Goal: Transaction & Acquisition: Purchase product/service

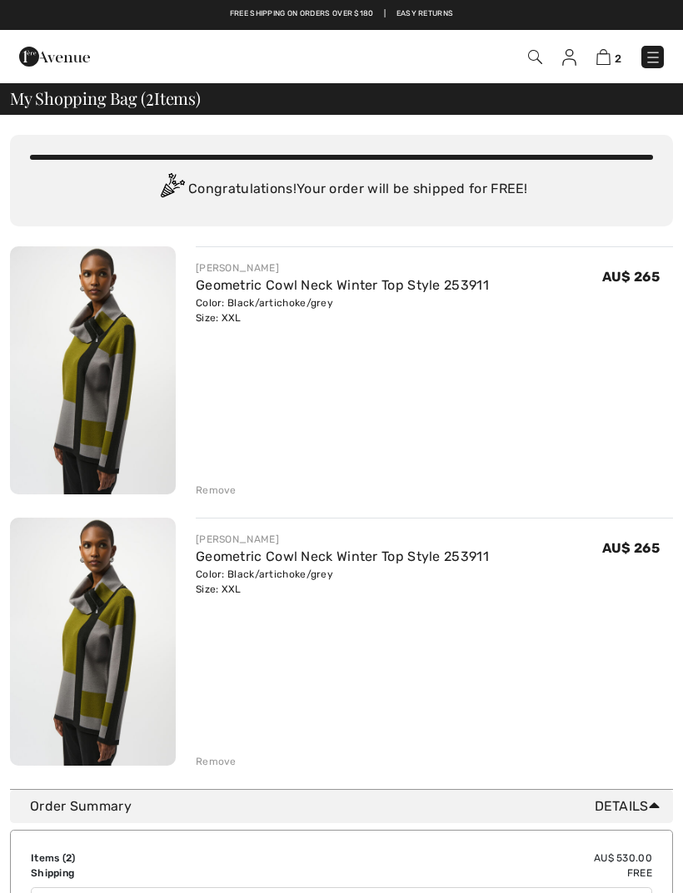
click at [219, 759] on div "Remove" at bounding box center [216, 761] width 41 height 15
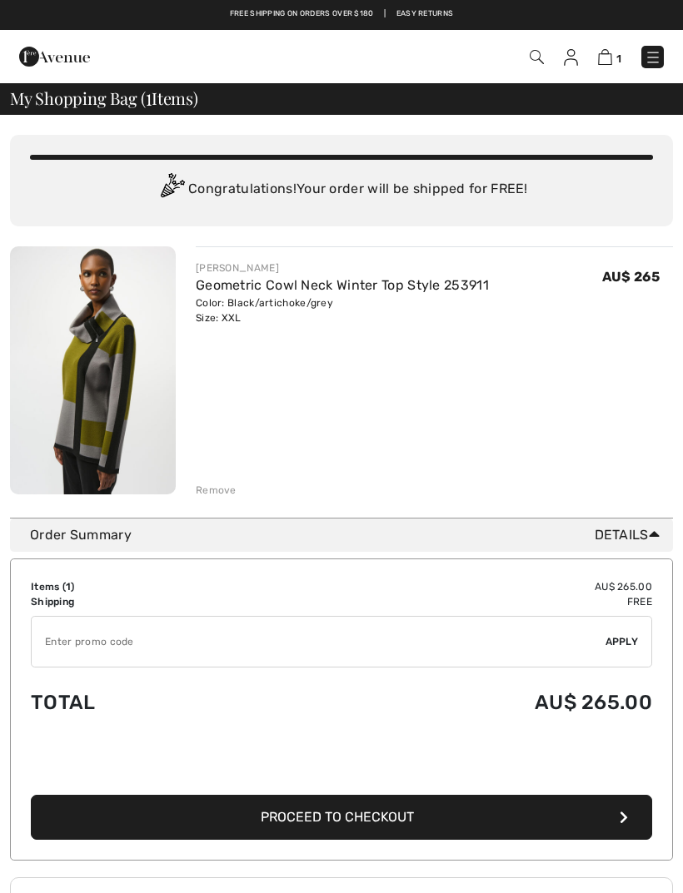
click at [355, 383] on div "JOSEPH RIBKOFF Geometric Cowl Neck Winter Top Style 253911 Color: Black/articho…" at bounding box center [434, 371] width 477 height 251
click at [64, 646] on input "TEXT" at bounding box center [319, 642] width 574 height 50
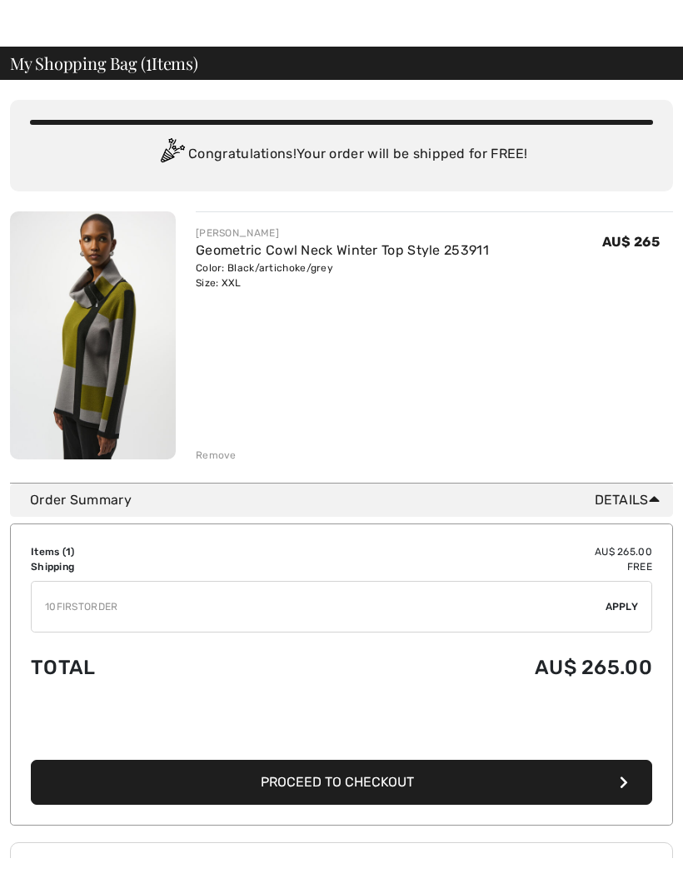
click at [629, 635] on span "Apply" at bounding box center [621, 642] width 33 height 15
type input "10FIRST0RDER"
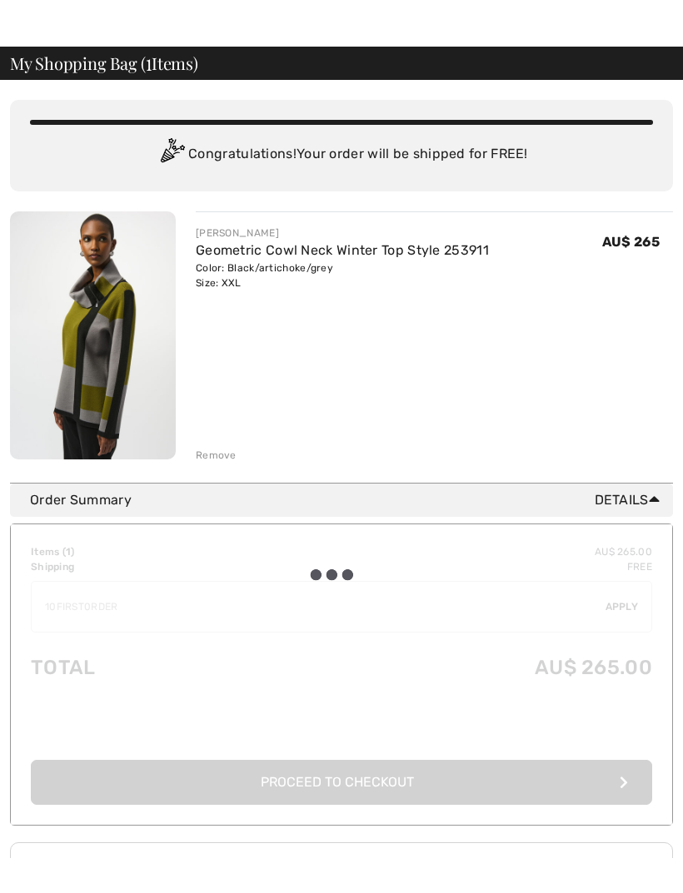
scroll to position [35, 0]
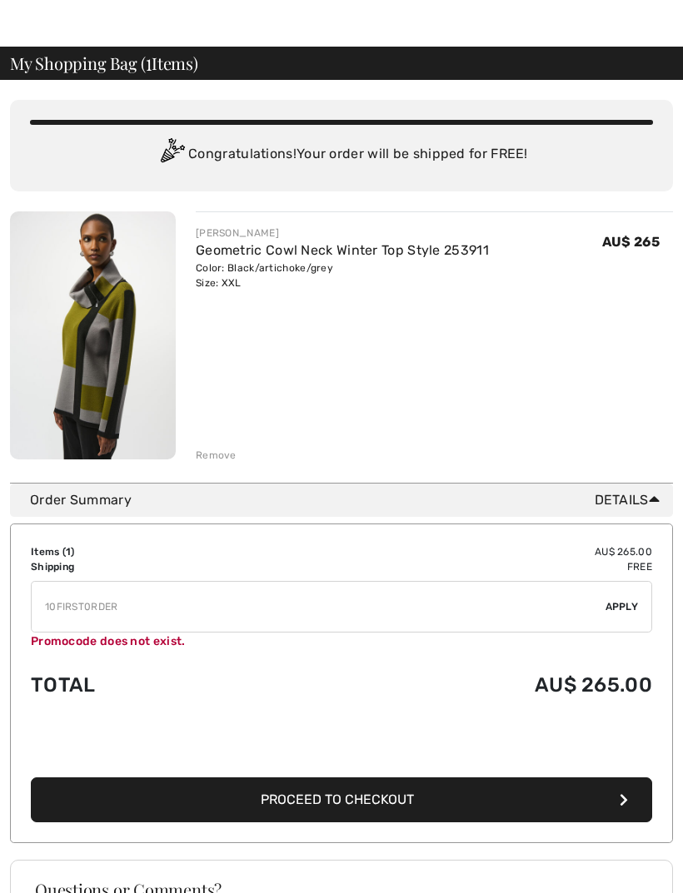
click at [344, 803] on span "Proceed to Checkout" at bounding box center [337, 800] width 153 height 16
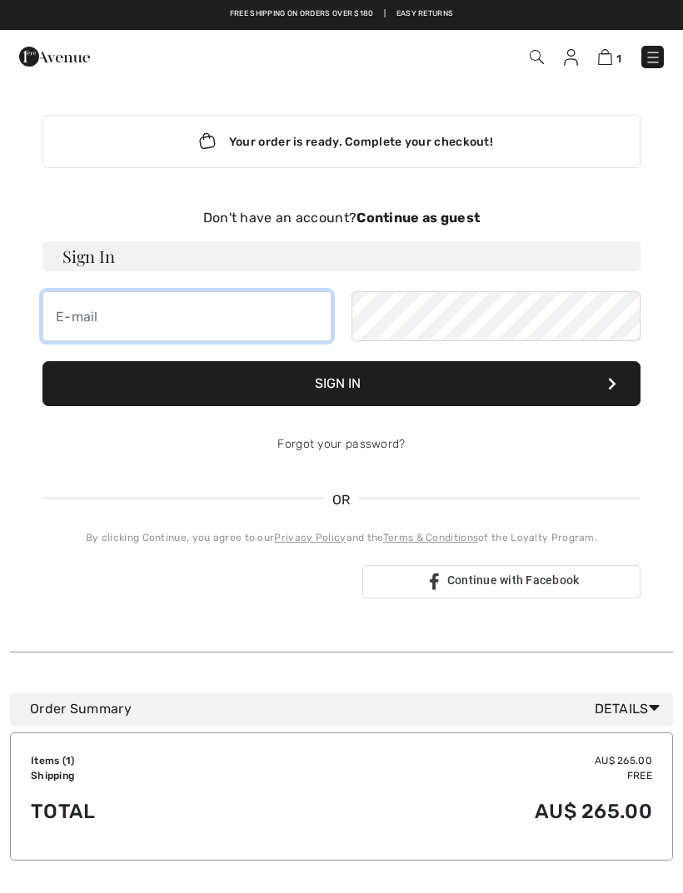
click at [69, 319] on input "email" at bounding box center [186, 316] width 289 height 50
type input "jennyburrow@hotmail.com"
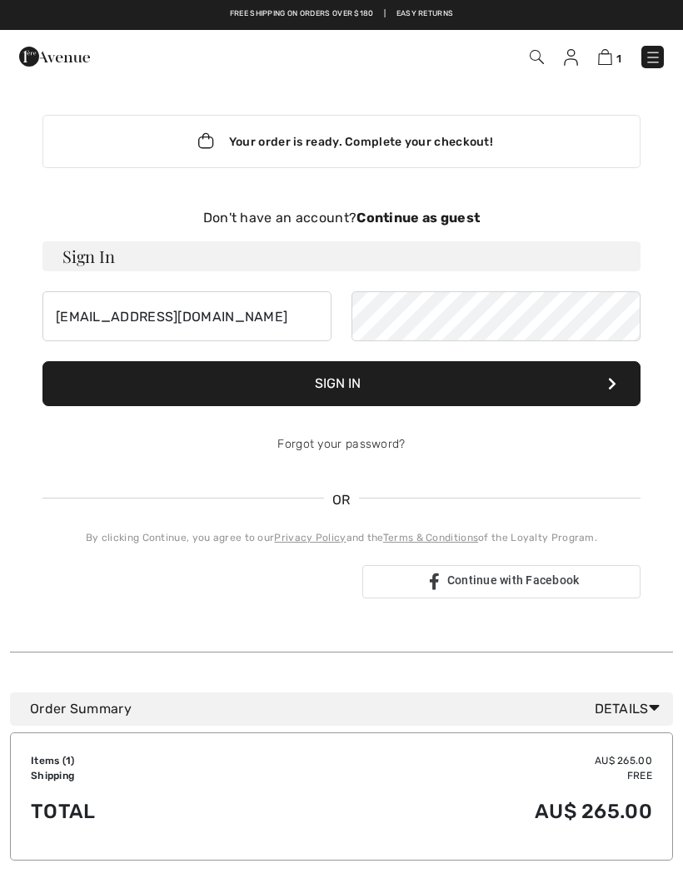
click at [411, 220] on strong "Continue as guest" at bounding box center [417, 218] width 123 height 16
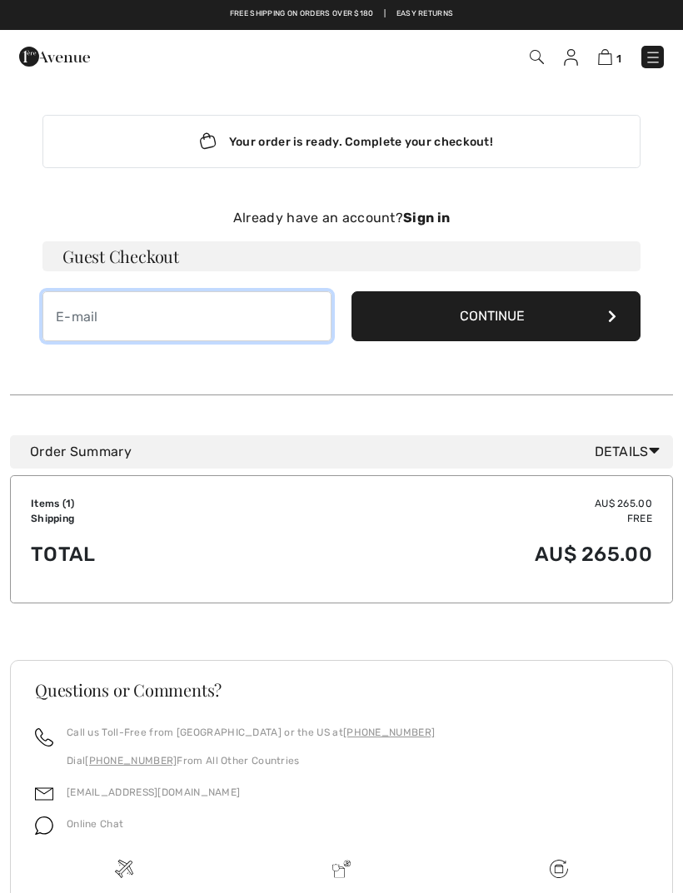
click at [80, 327] on input "email" at bounding box center [186, 316] width 289 height 50
type input "jennyburrow@hotmail.com"
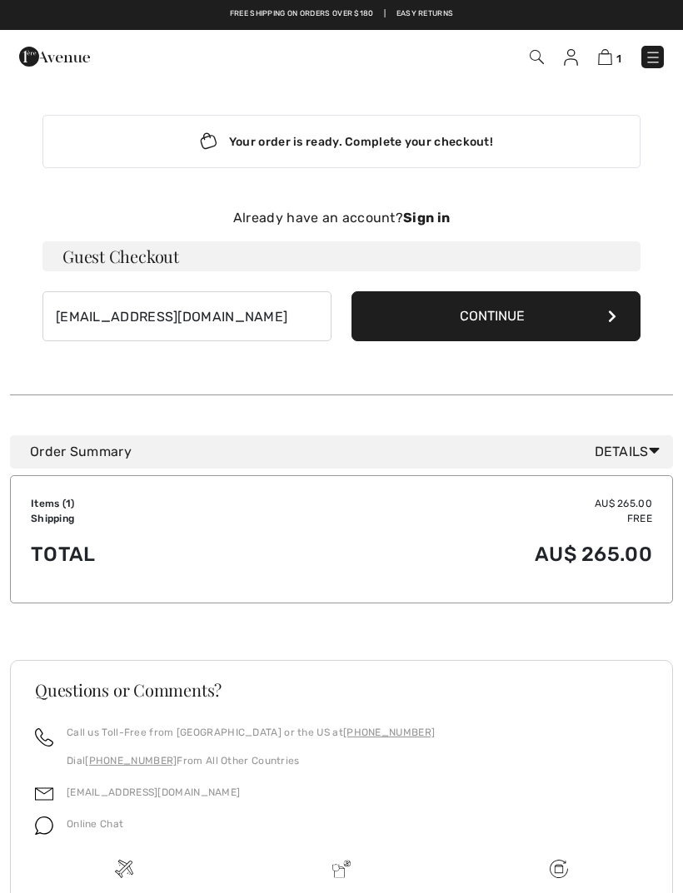
click at [489, 318] on button "Continue" at bounding box center [495, 316] width 289 height 50
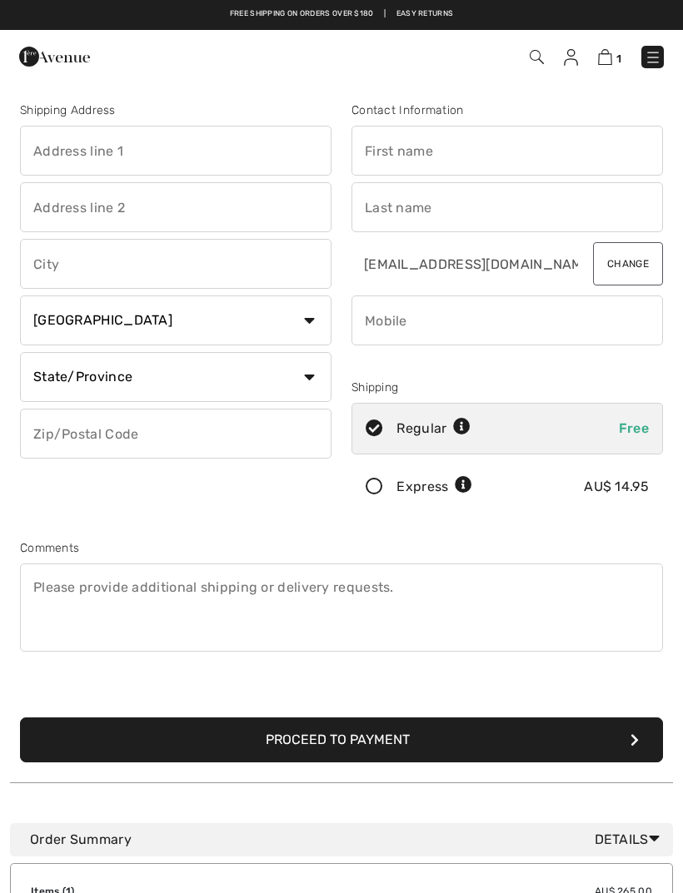
click at [47, 161] on input "text" at bounding box center [175, 151] width 311 height 50
type input "[STREET_ADDRESS]"
type input "Manly"
select select "AU"
type input "2095"
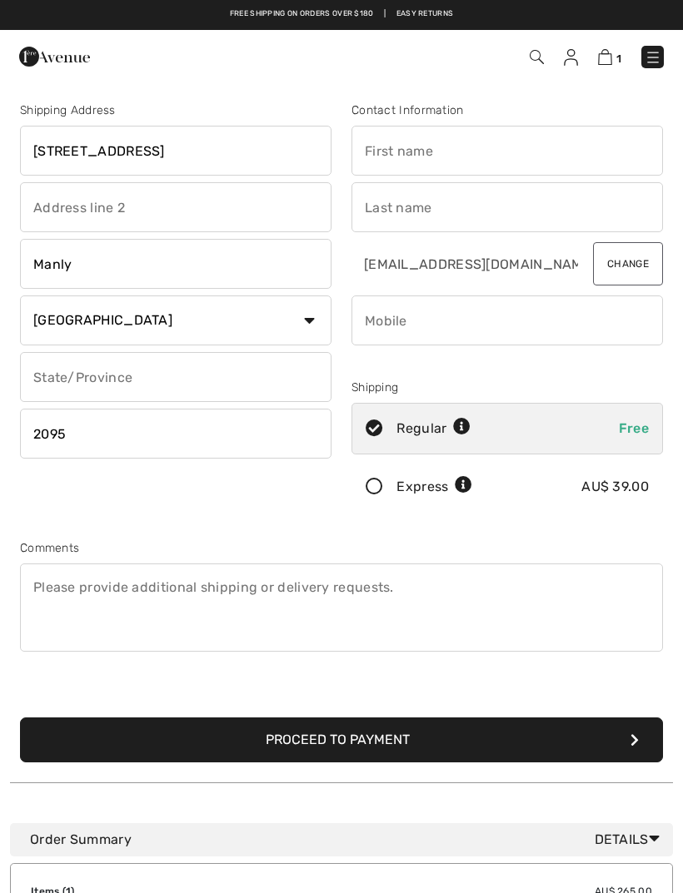
type input "[PERSON_NAME]"
click at [304, 377] on input "text" at bounding box center [175, 377] width 311 height 50
type input "NSW"
click at [386, 328] on input "phone" at bounding box center [506, 321] width 311 height 50
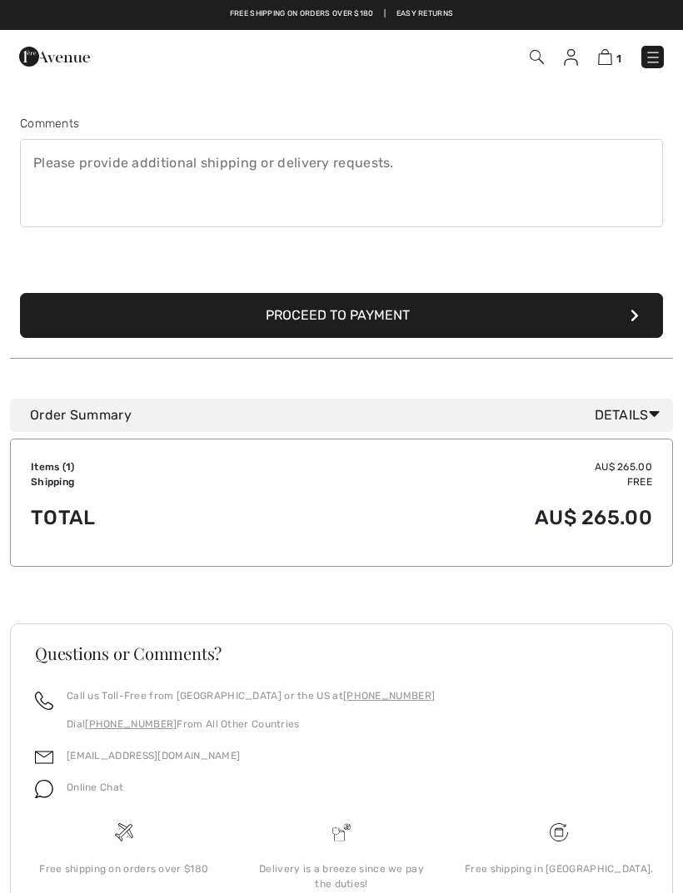
scroll to position [423, 0]
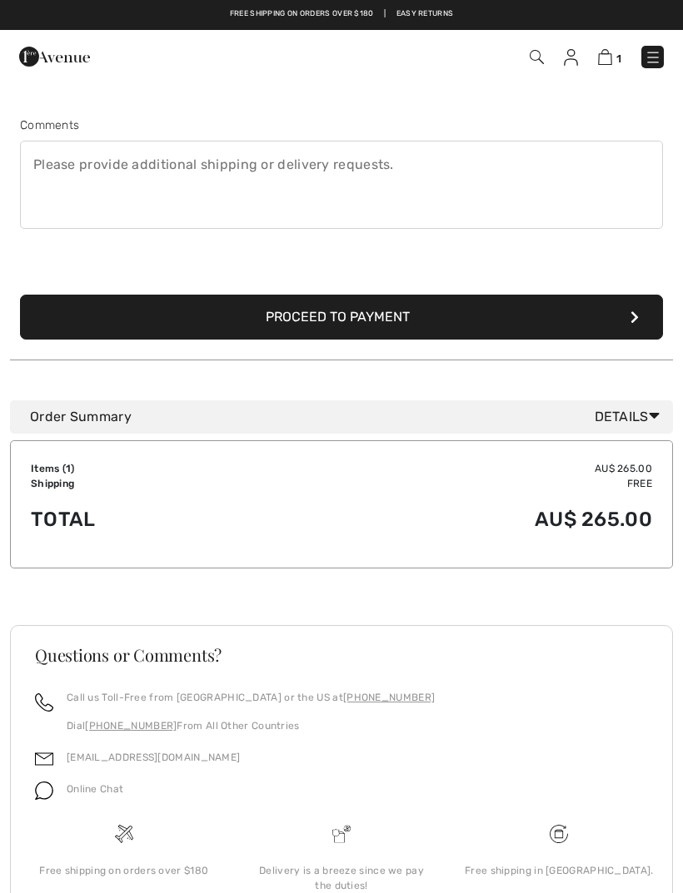
type input "0414497373"
click at [344, 323] on button "Proceed to Payment" at bounding box center [341, 317] width 643 height 45
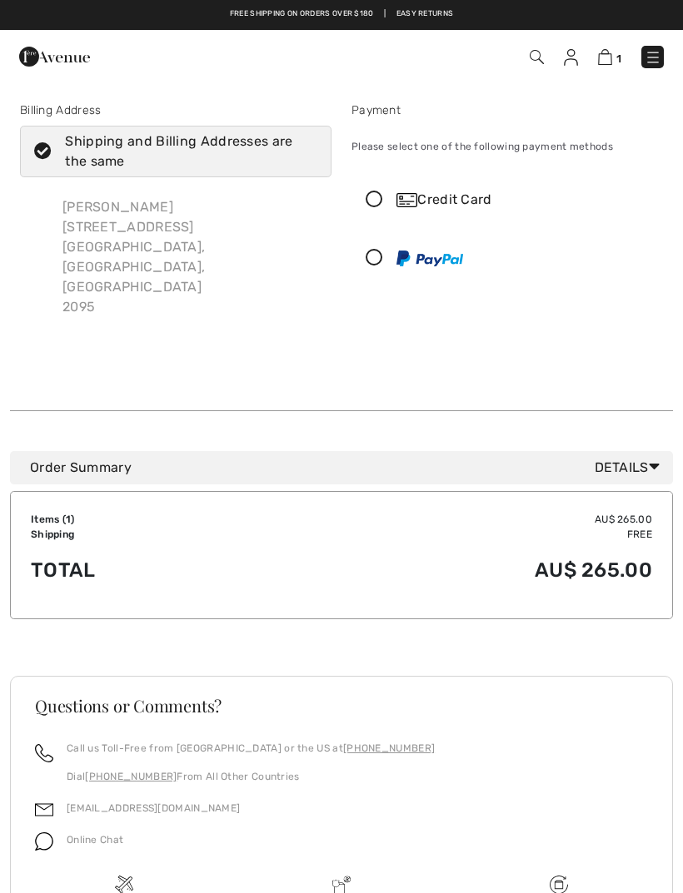
click at [370, 256] on icon at bounding box center [374, 258] width 44 height 17
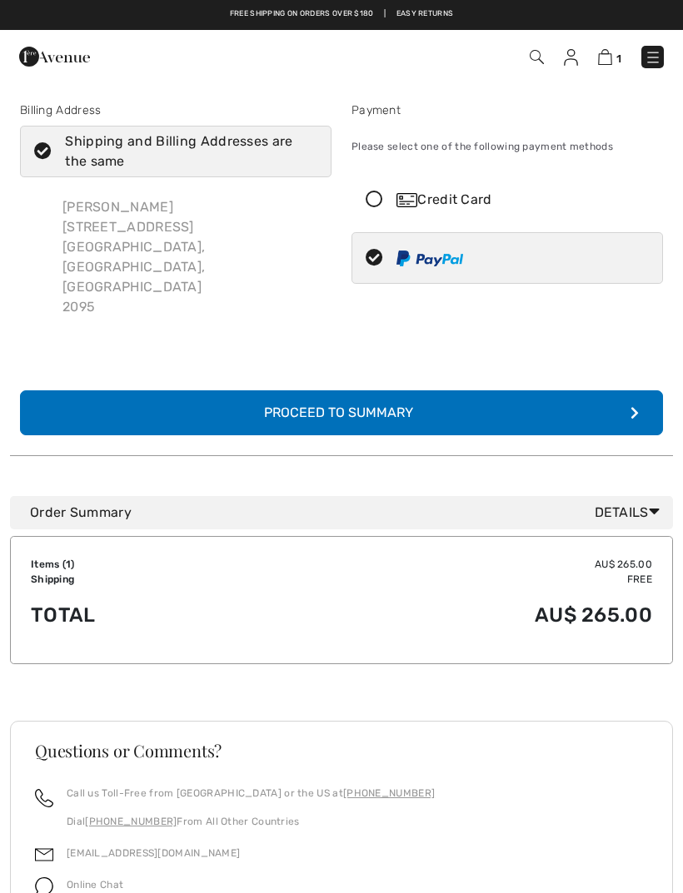
click at [346, 403] on div "Proceed to Summary" at bounding box center [342, 413] width 182 height 20
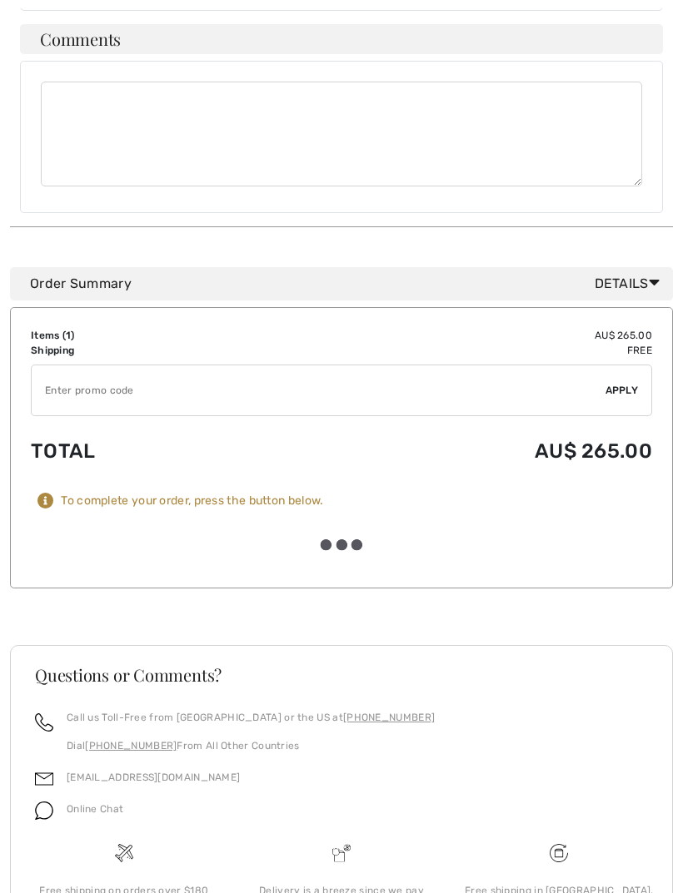
scroll to position [1232, 0]
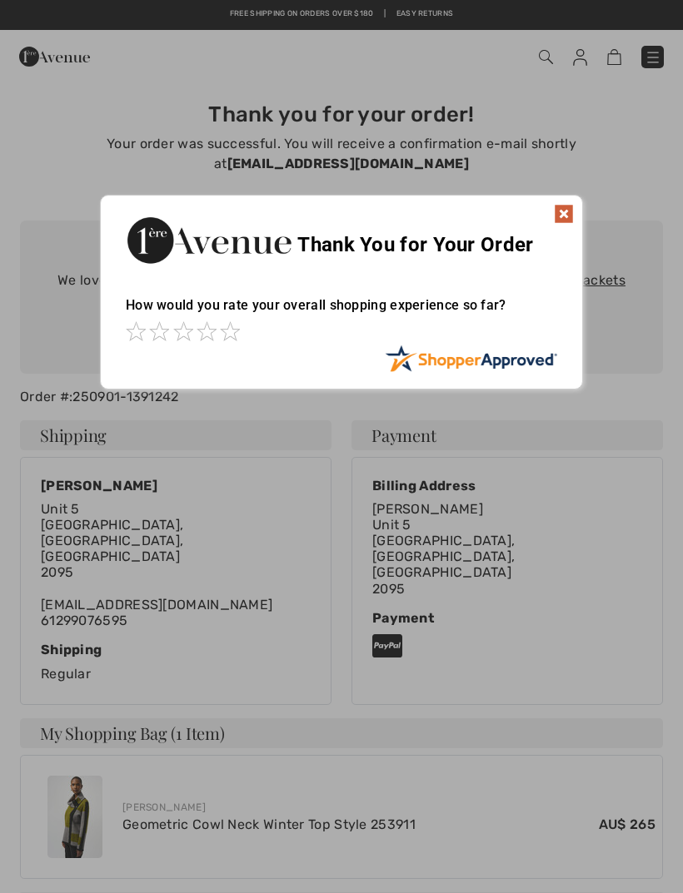
click at [563, 213] on img at bounding box center [564, 214] width 20 height 20
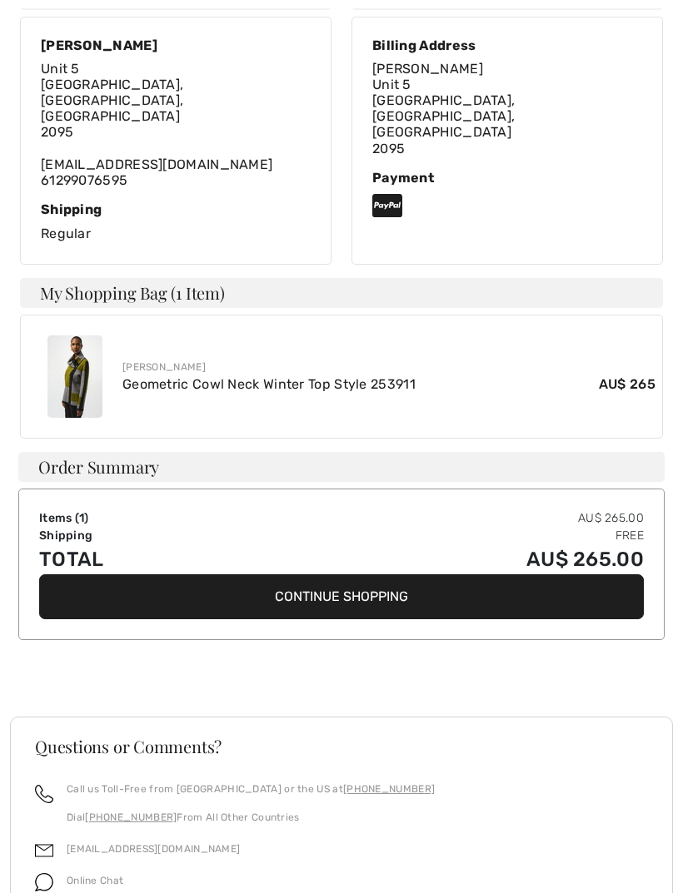
scroll to position [446, 0]
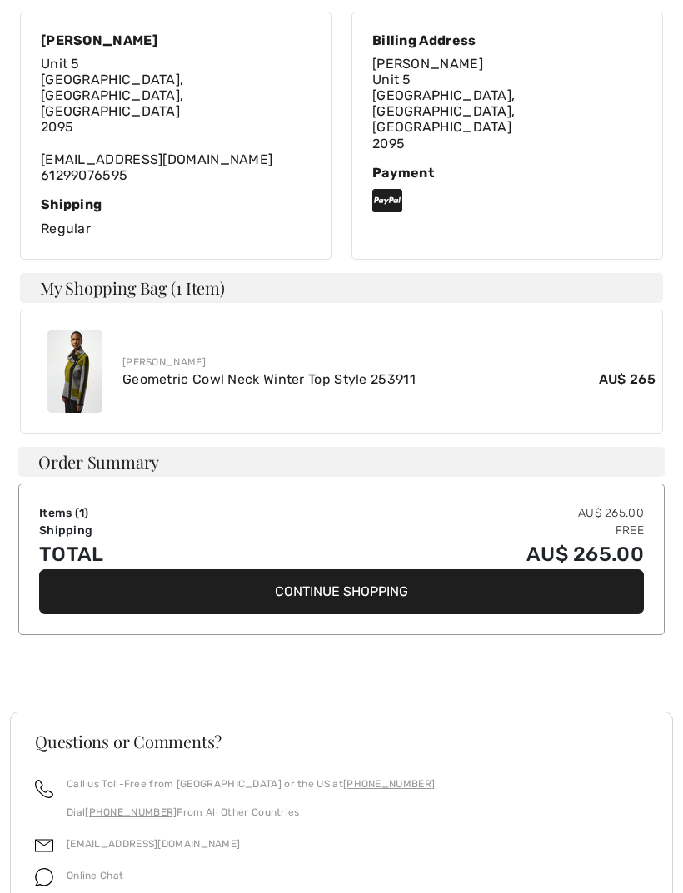
click at [342, 570] on button "Continue Shopping" at bounding box center [341, 592] width 605 height 45
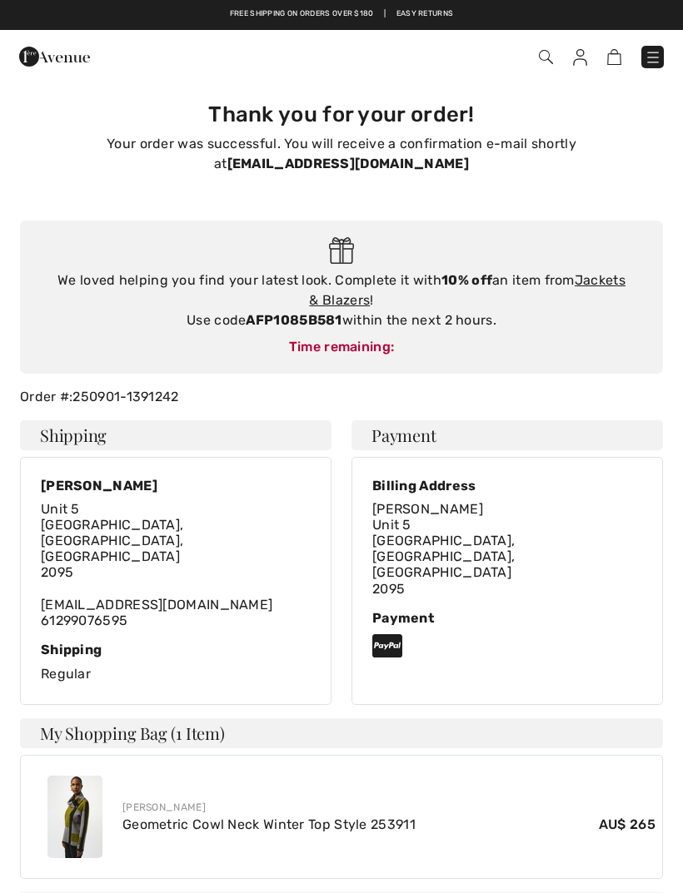
scroll to position [499, 0]
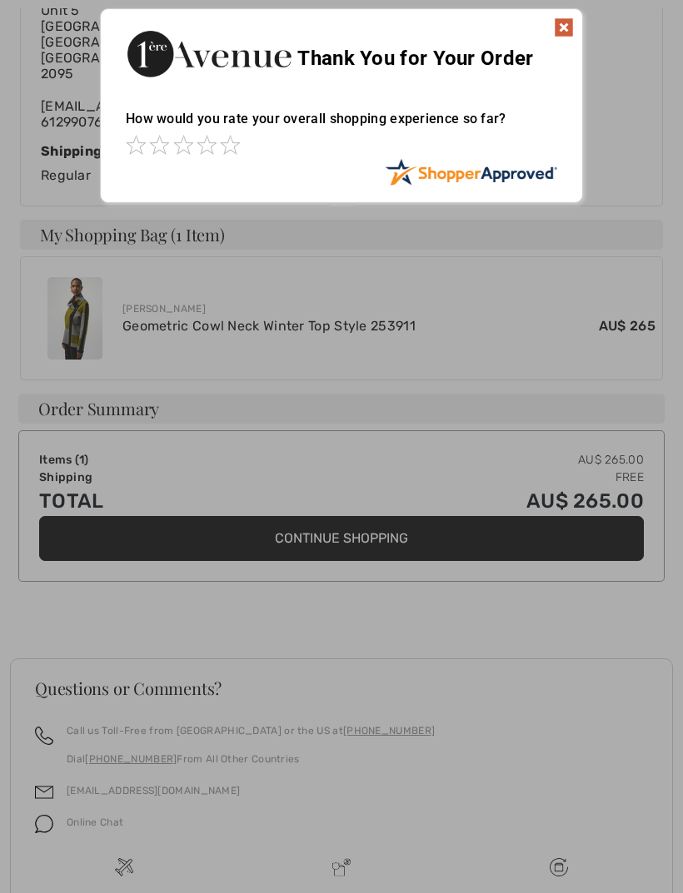
click at [567, 25] on img at bounding box center [564, 27] width 20 height 20
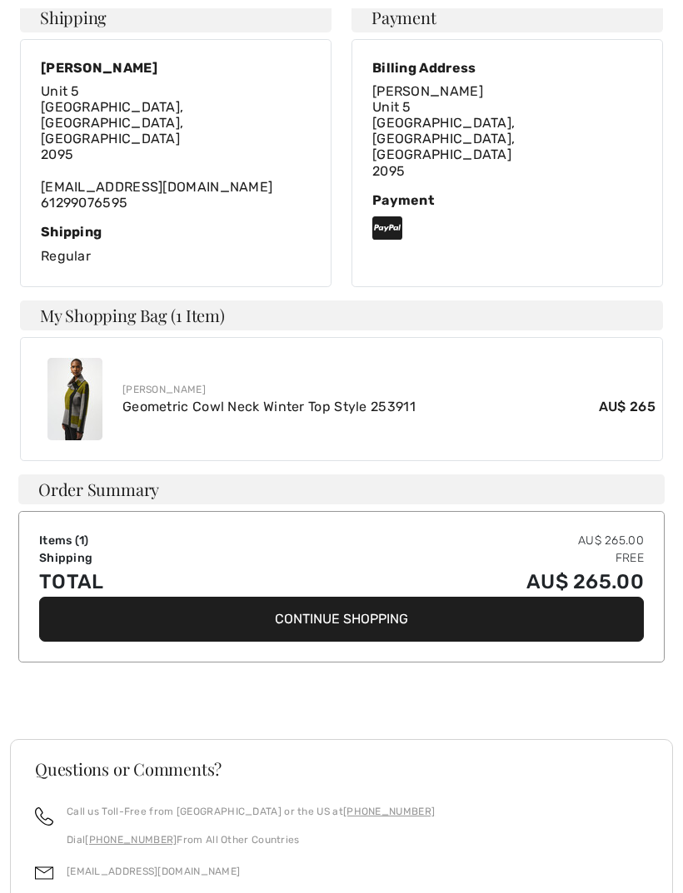
scroll to position [514, 0]
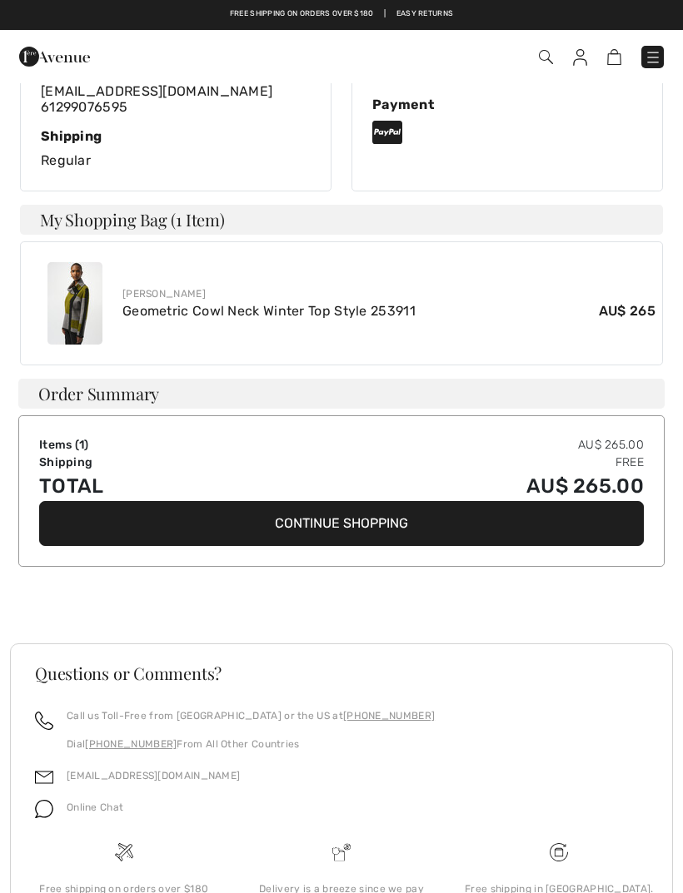
click at [327, 501] on button "Continue Shopping" at bounding box center [341, 523] width 605 height 45
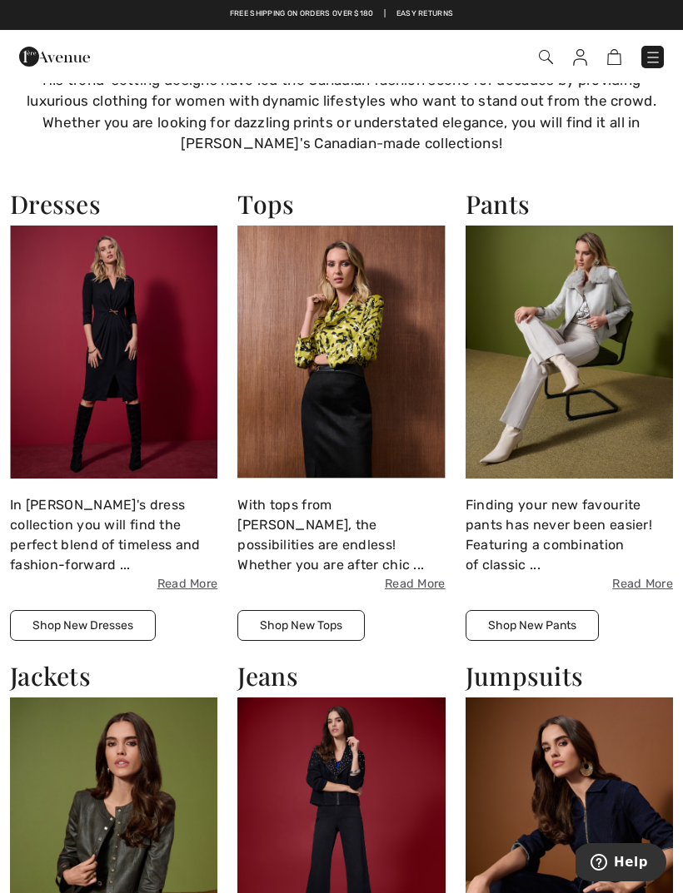
scroll to position [813, 0]
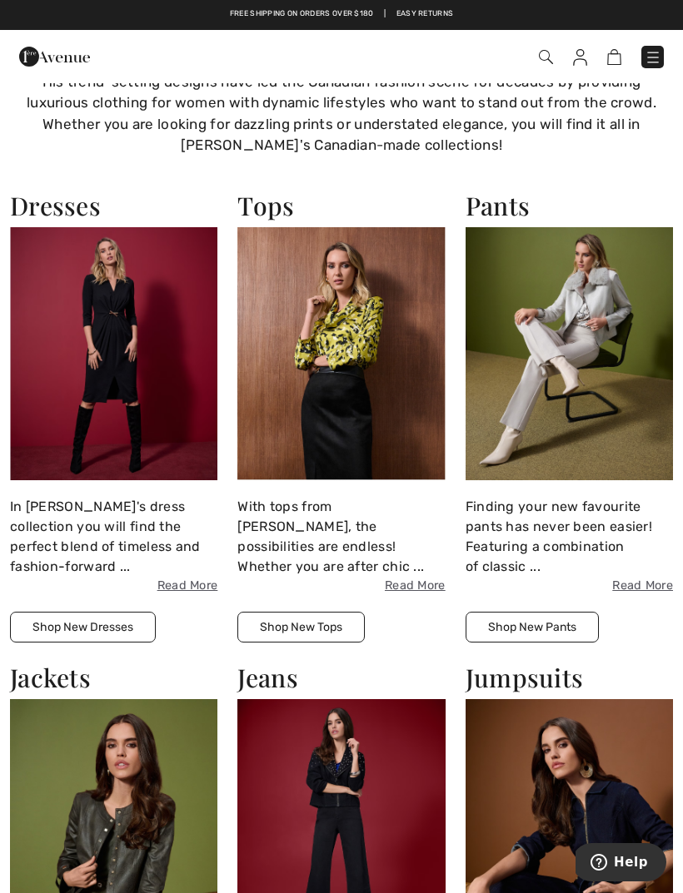
click at [364, 352] on img at bounding box center [340, 353] width 207 height 253
click at [355, 346] on img at bounding box center [340, 353] width 207 height 253
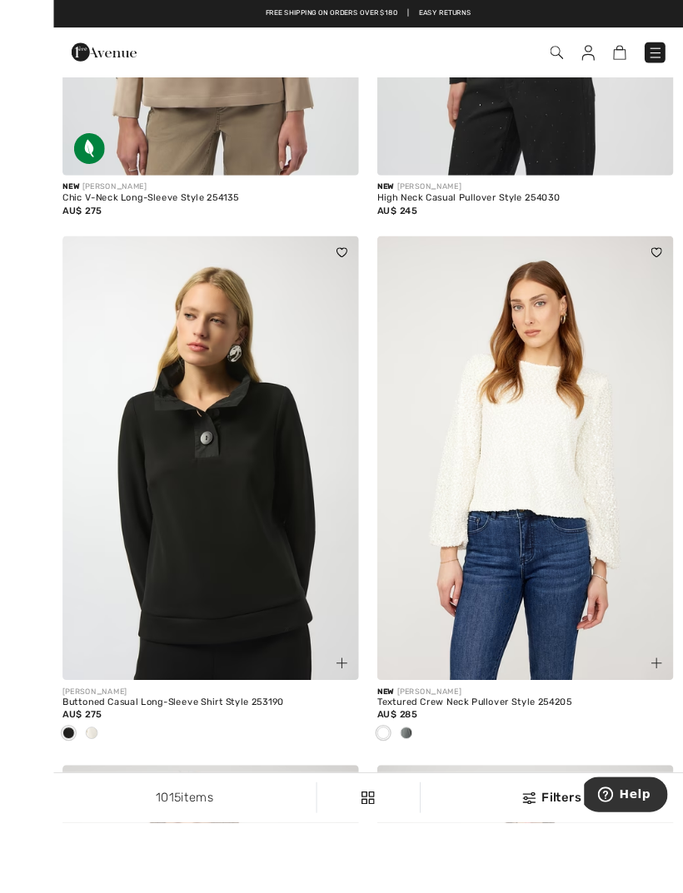
scroll to position [1088, 0]
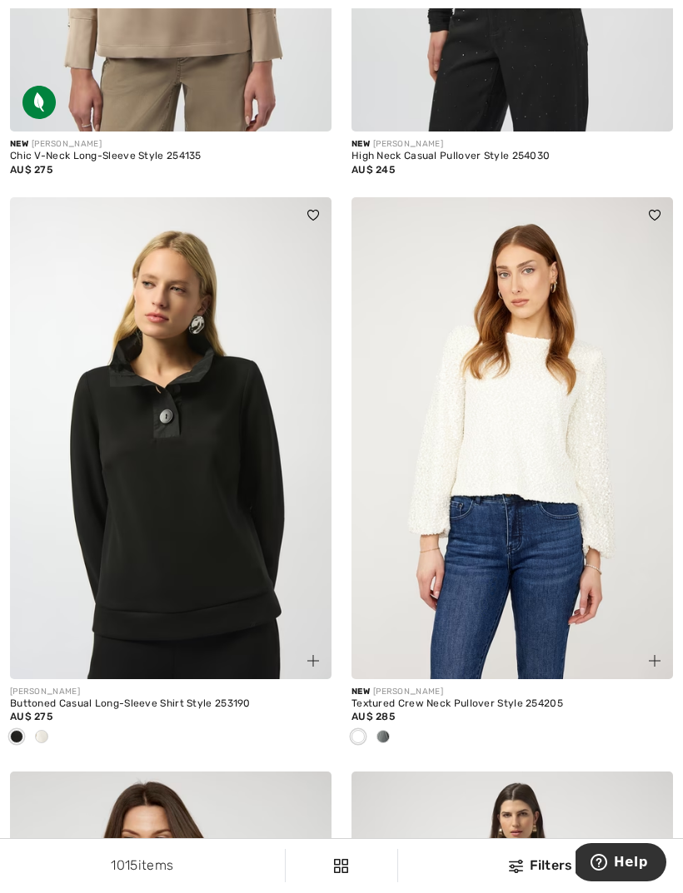
click at [57, 737] on div at bounding box center [170, 737] width 321 height 27
click at [208, 517] on img at bounding box center [170, 438] width 321 height 482
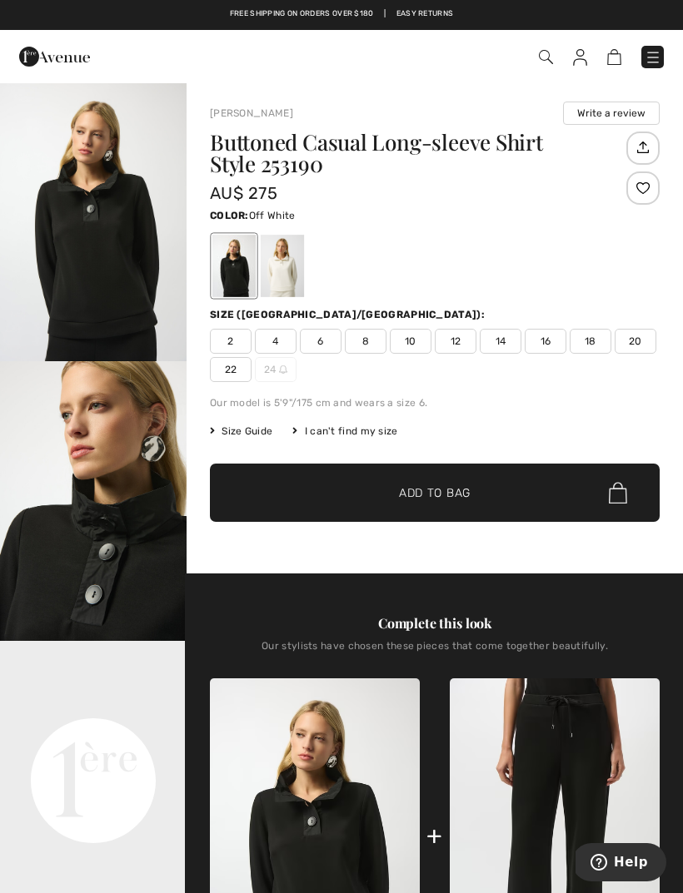
click at [280, 274] on div at bounding box center [282, 266] width 43 height 62
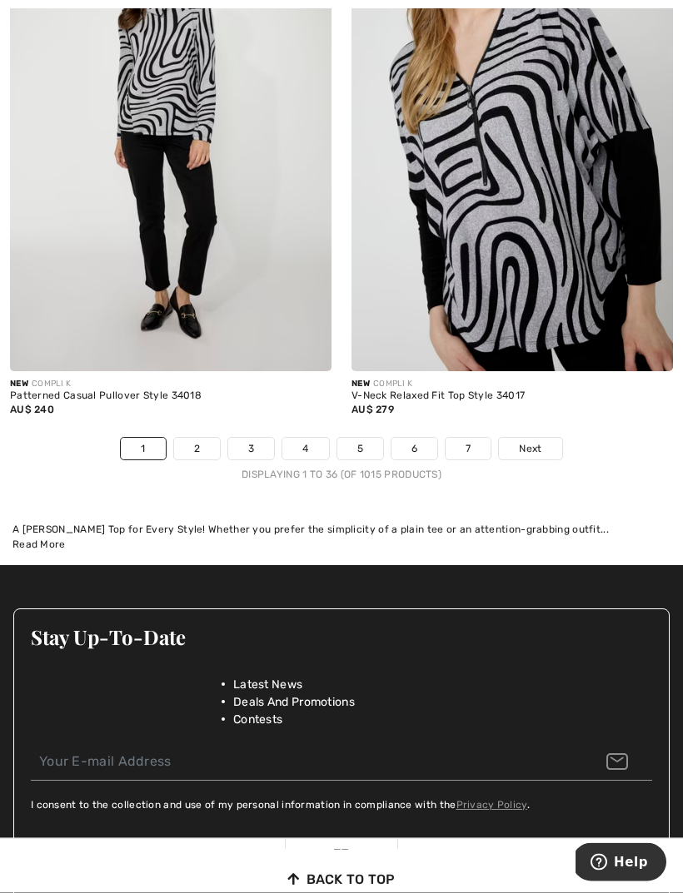
scroll to position [10169, 0]
click at [202, 442] on link "2" at bounding box center [197, 449] width 46 height 22
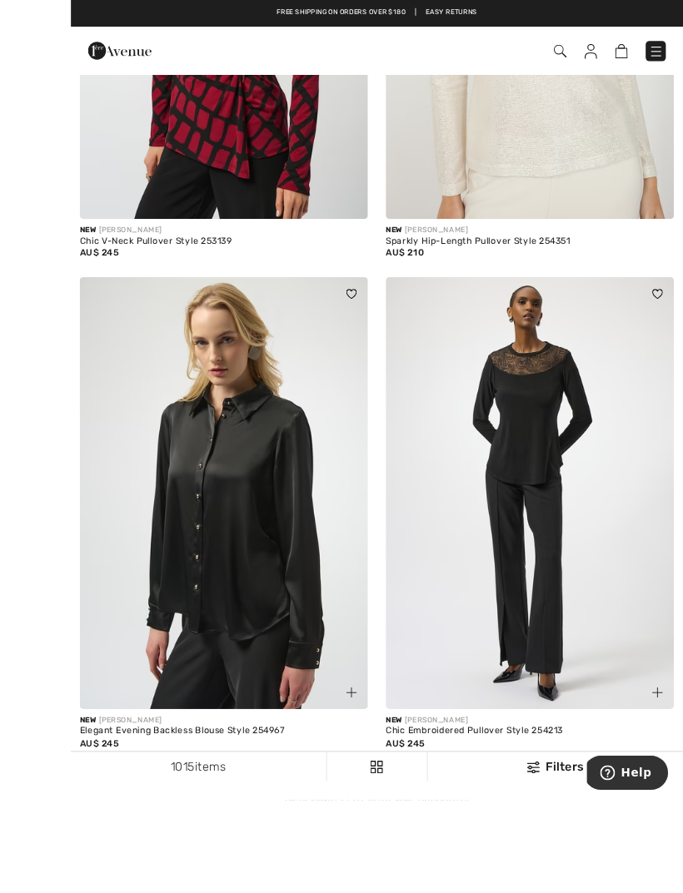
scroll to position [9708, 0]
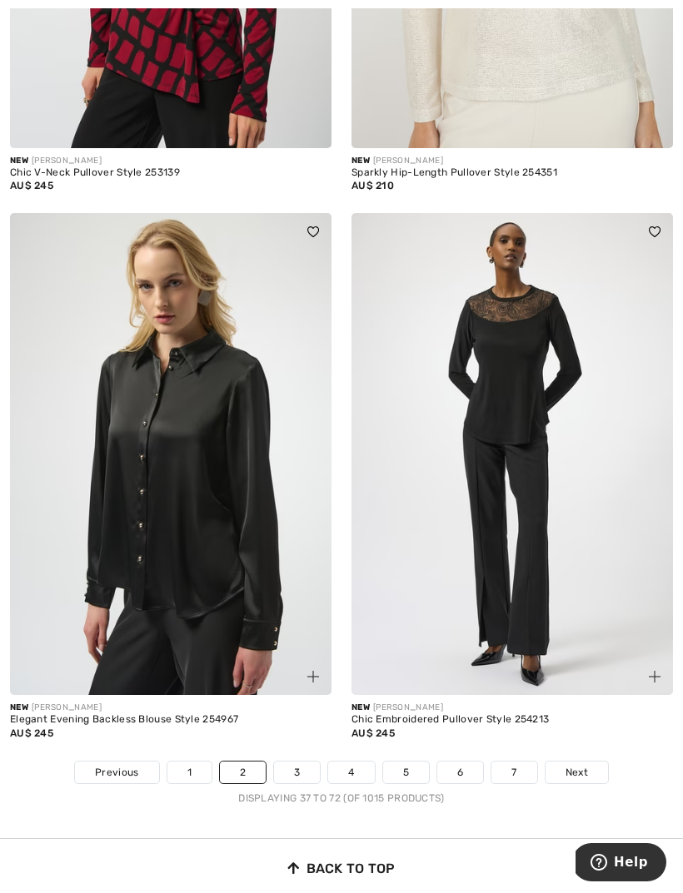
click at [300, 762] on link "3" at bounding box center [297, 773] width 46 height 22
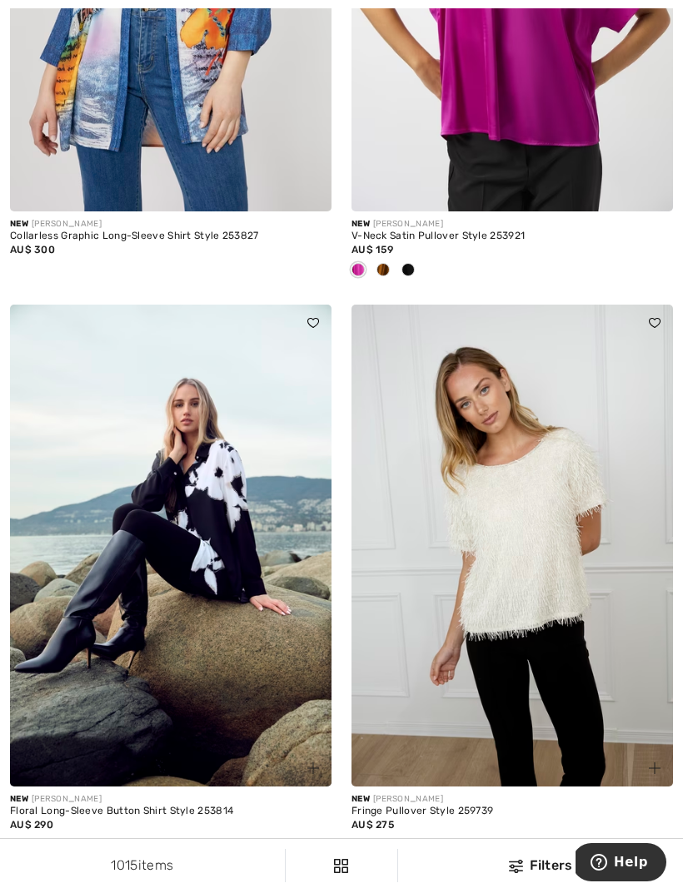
scroll to position [4724, 0]
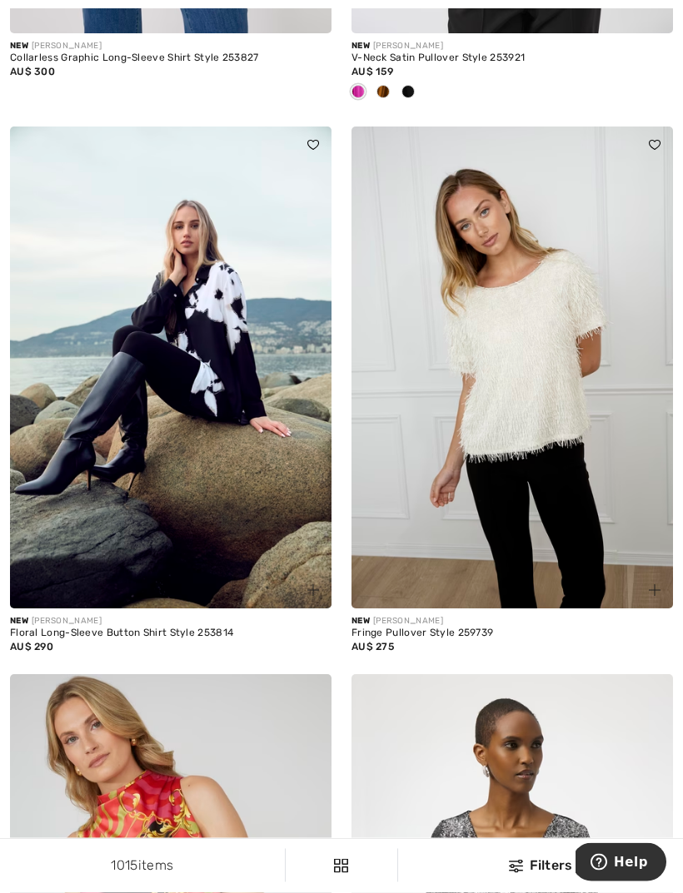
click at [195, 361] on img at bounding box center [170, 368] width 321 height 482
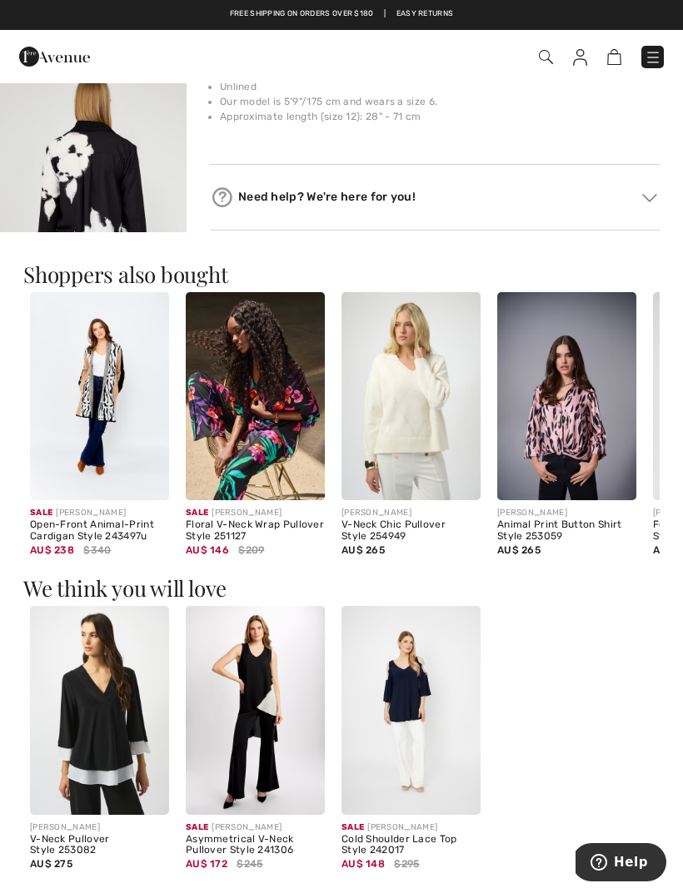
scroll to position [1138, 0]
click at [110, 408] on img at bounding box center [99, 397] width 139 height 209
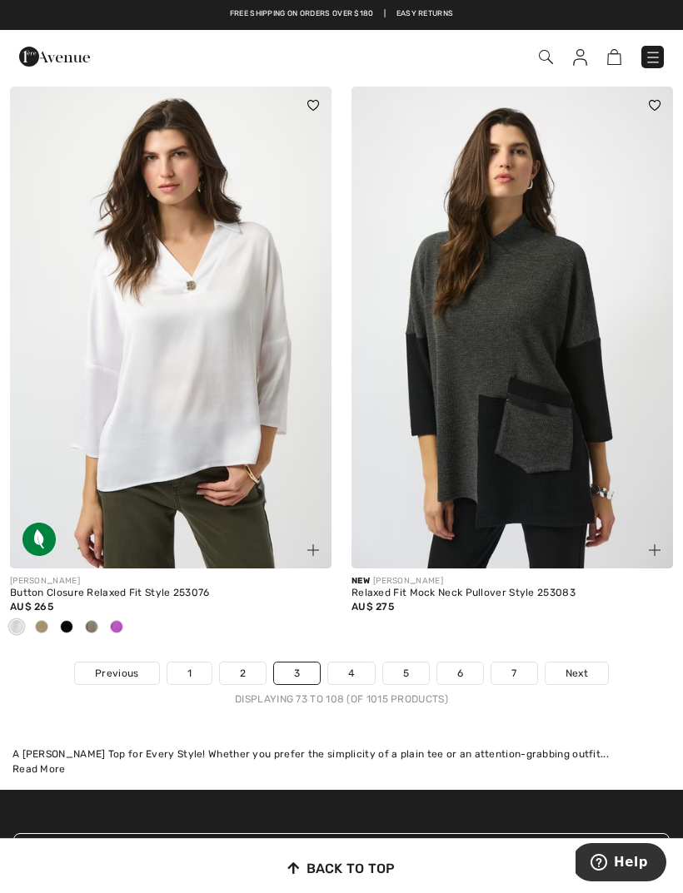
scroll to position [10081, 0]
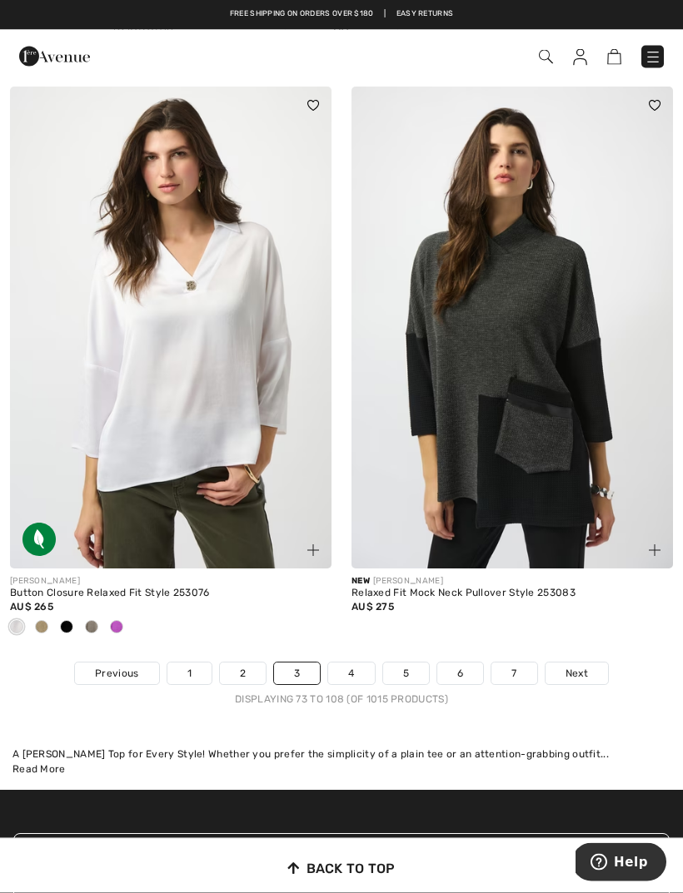
click at [345, 664] on link "4" at bounding box center [351, 675] width 46 height 22
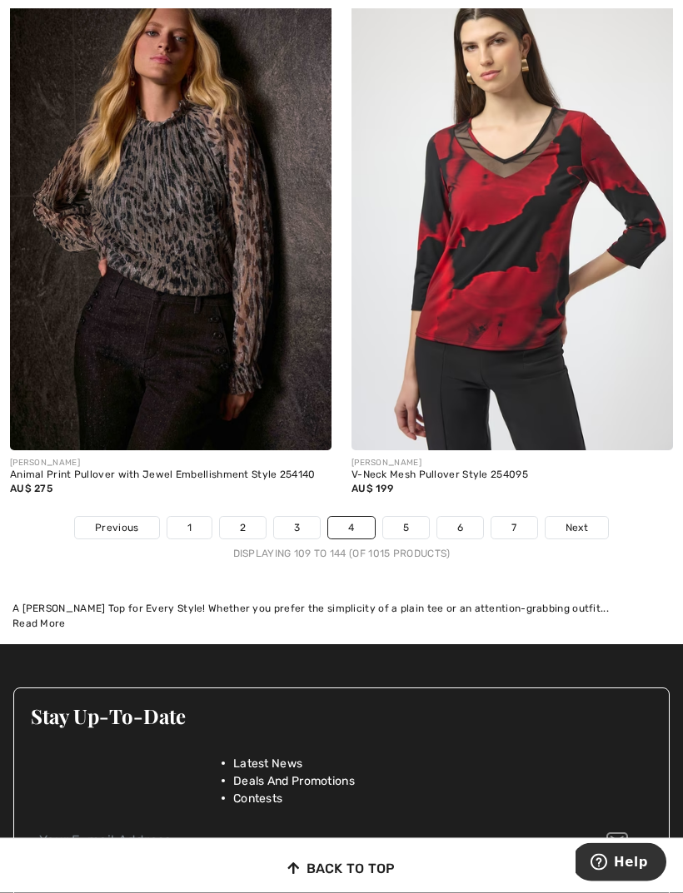
scroll to position [10227, 0]
click at [403, 517] on link "5" at bounding box center [406, 528] width 46 height 22
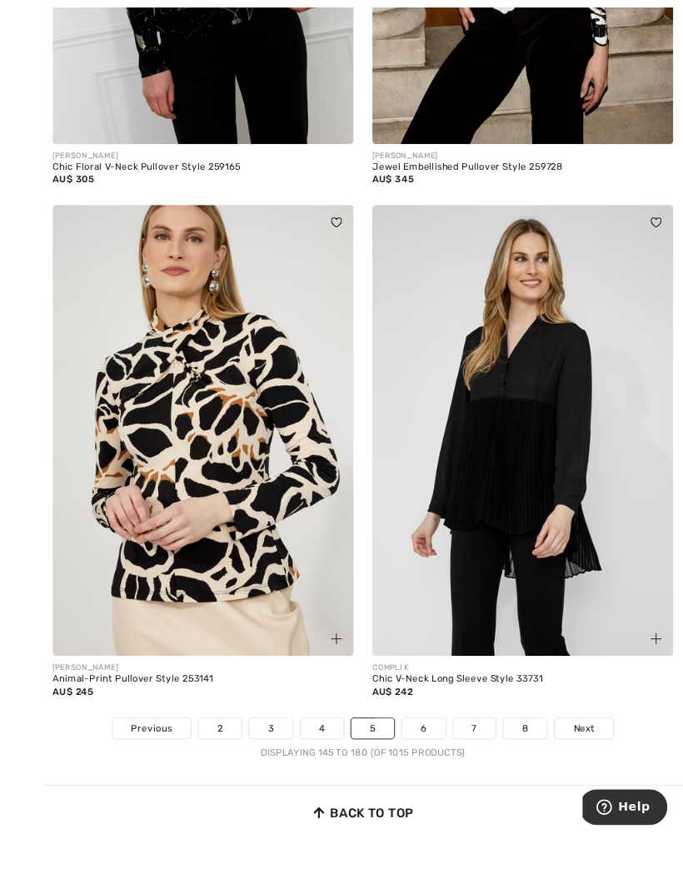
scroll to position [9826, 0]
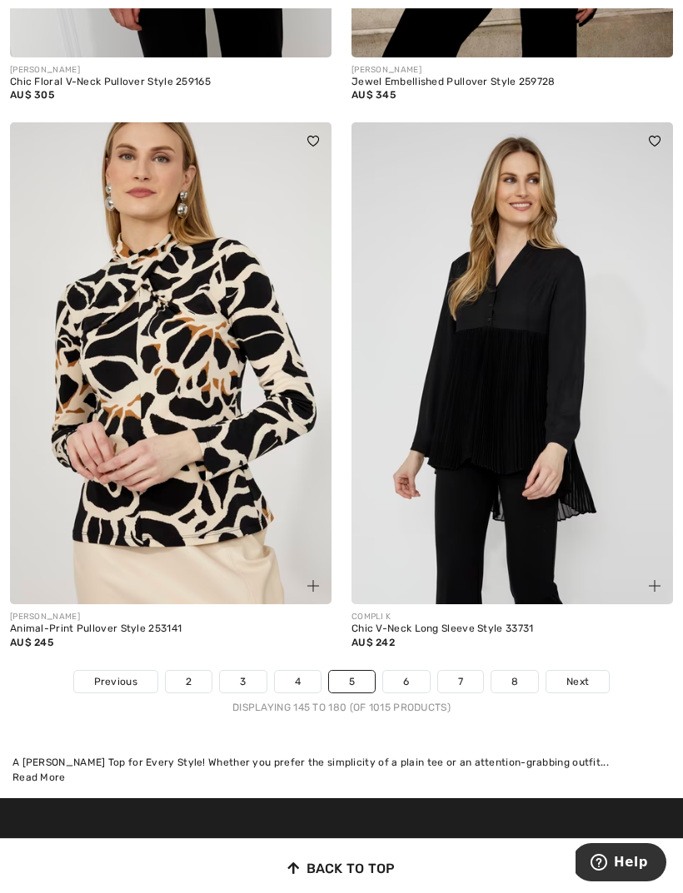
click at [404, 671] on link "6" at bounding box center [406, 682] width 46 height 22
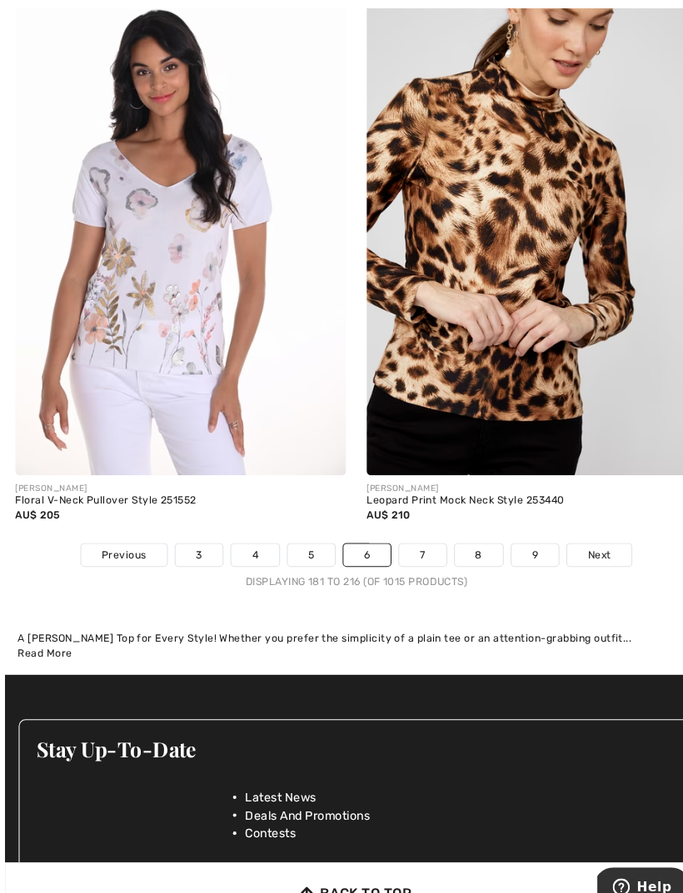
scroll to position [10188, 0]
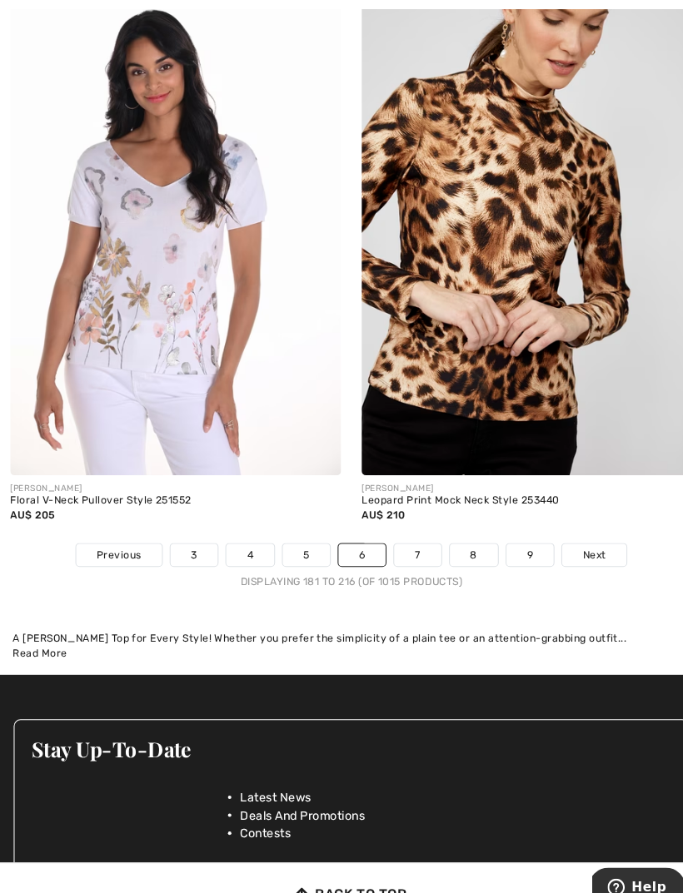
click at [408, 530] on link "7" at bounding box center [405, 540] width 45 height 22
click at [405, 529] on link "7" at bounding box center [405, 540] width 45 height 22
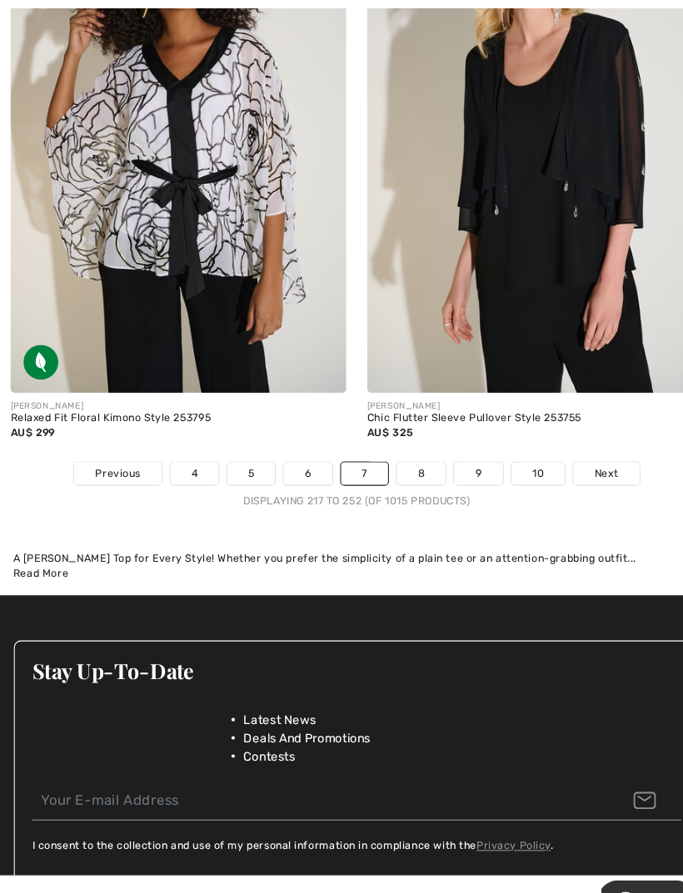
scroll to position [10137, 0]
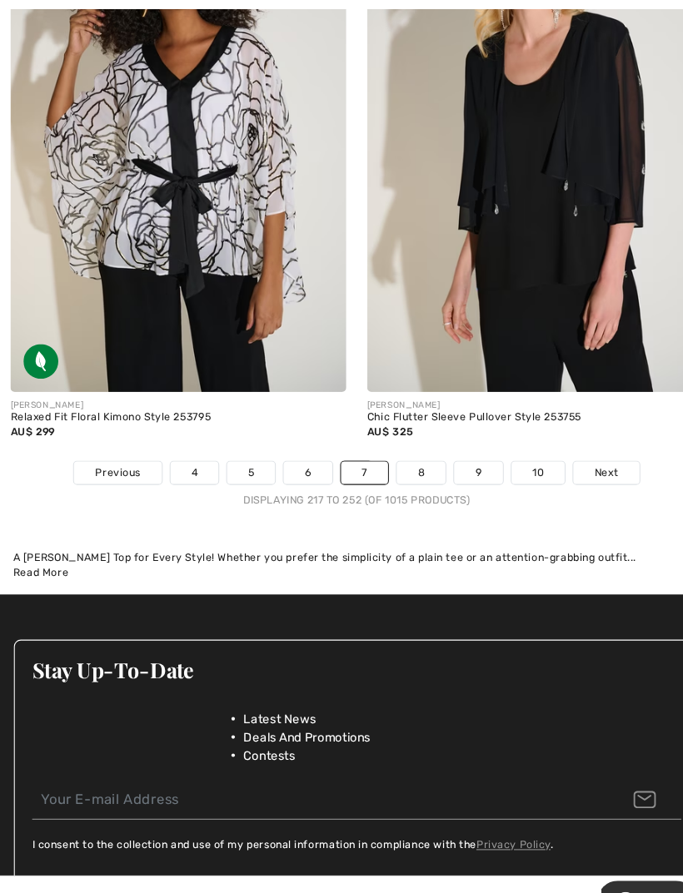
click at [406, 442] on link "8" at bounding box center [403, 453] width 47 height 22
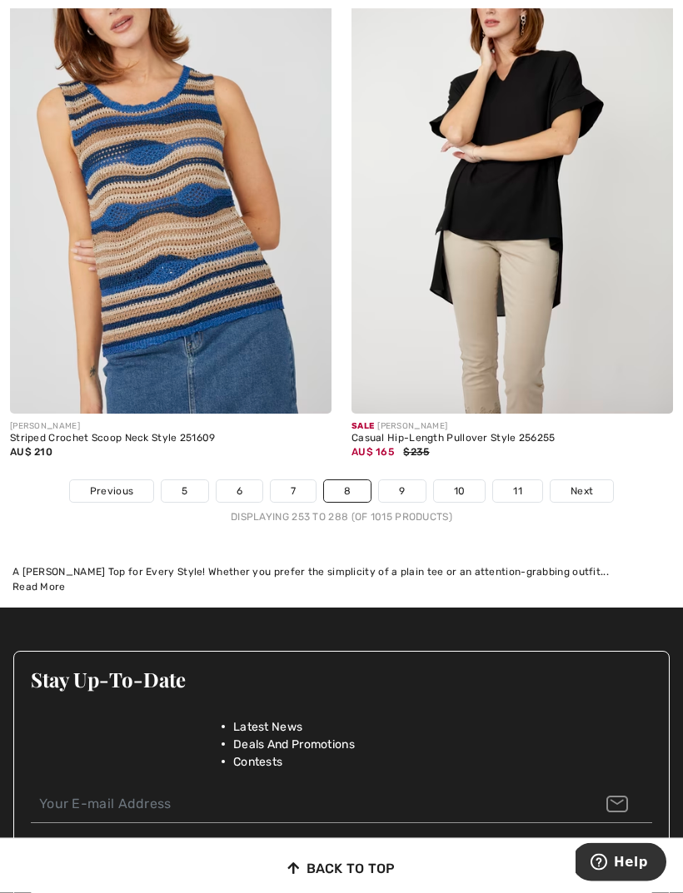
scroll to position [10017, 0]
click at [403, 480] on link "9" at bounding box center [402, 491] width 46 height 22
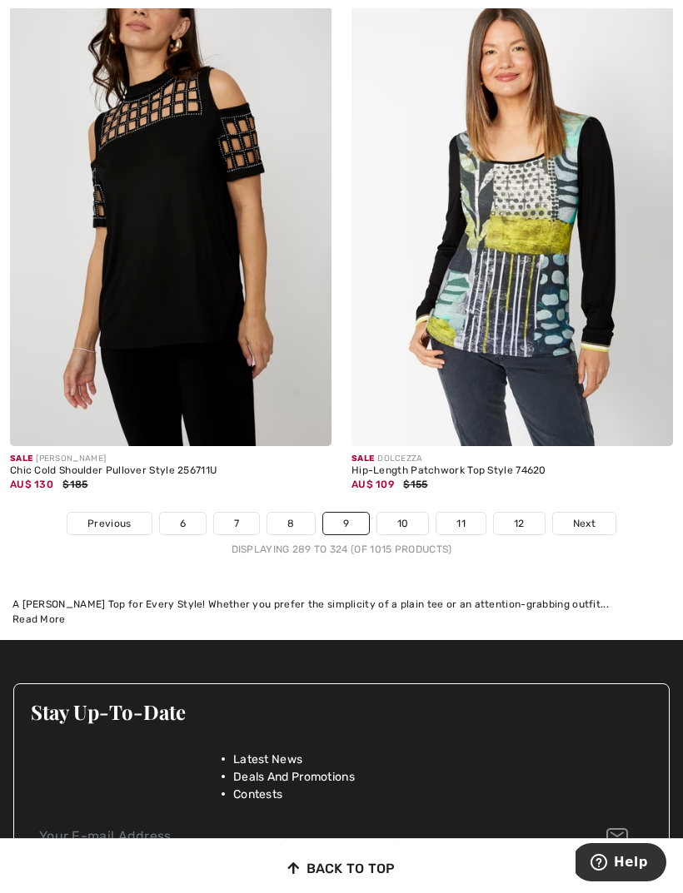
scroll to position [10035, 0]
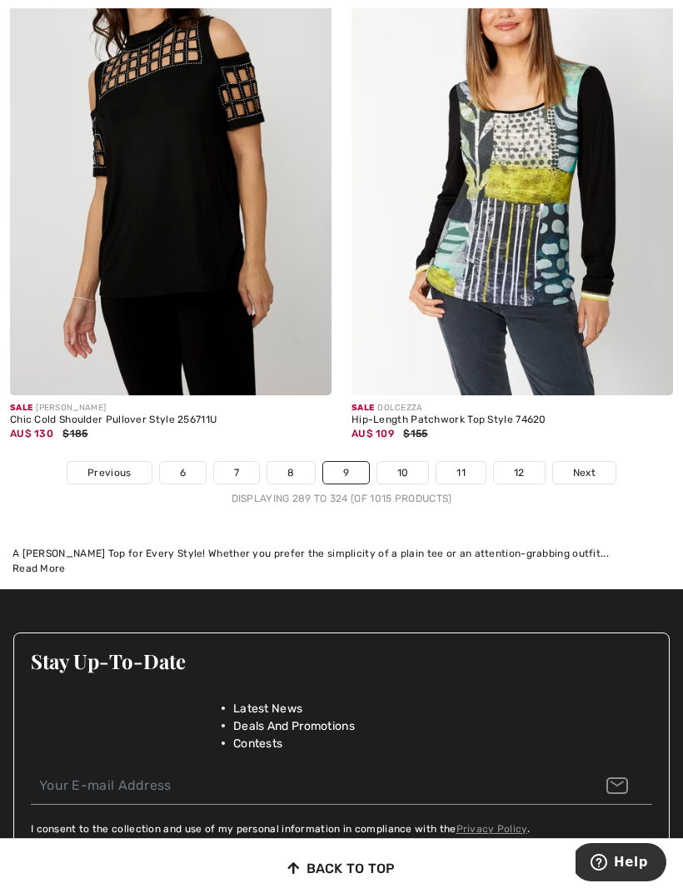
click at [398, 462] on link "10" at bounding box center [403, 473] width 52 height 22
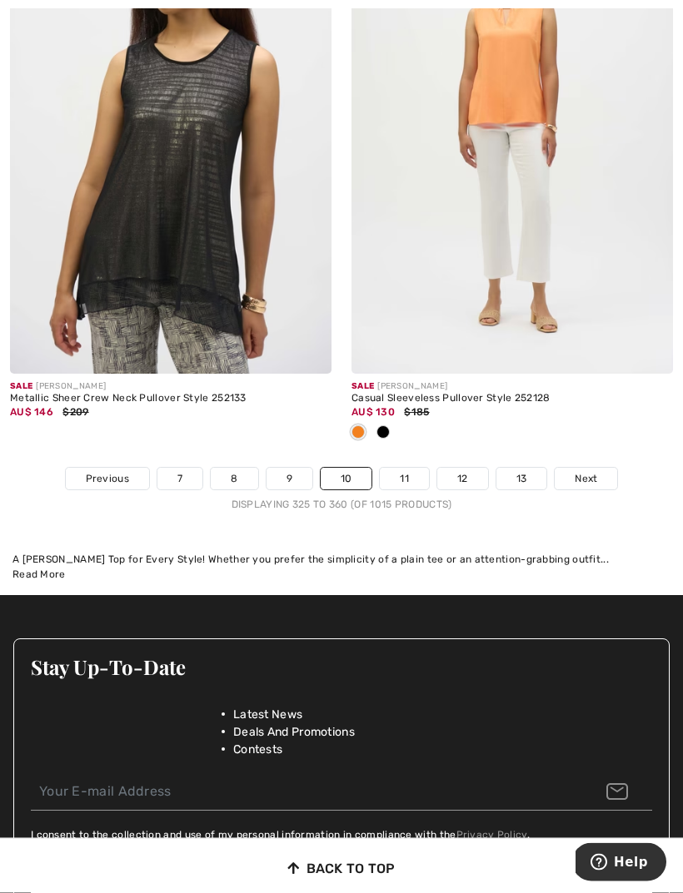
scroll to position [10194, 0]
click at [407, 475] on link "11" at bounding box center [404, 479] width 49 height 22
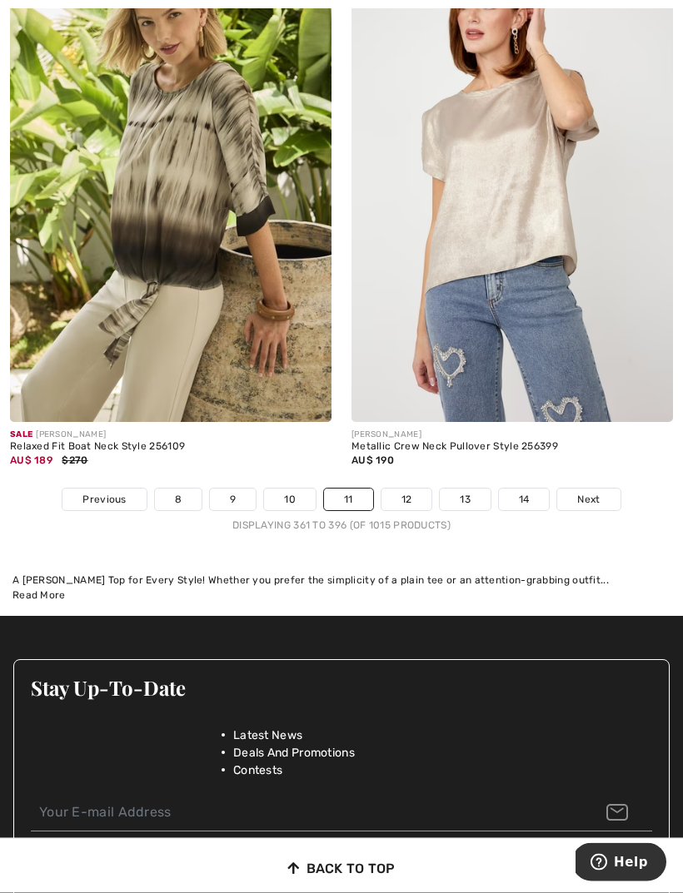
scroll to position [10246, 0]
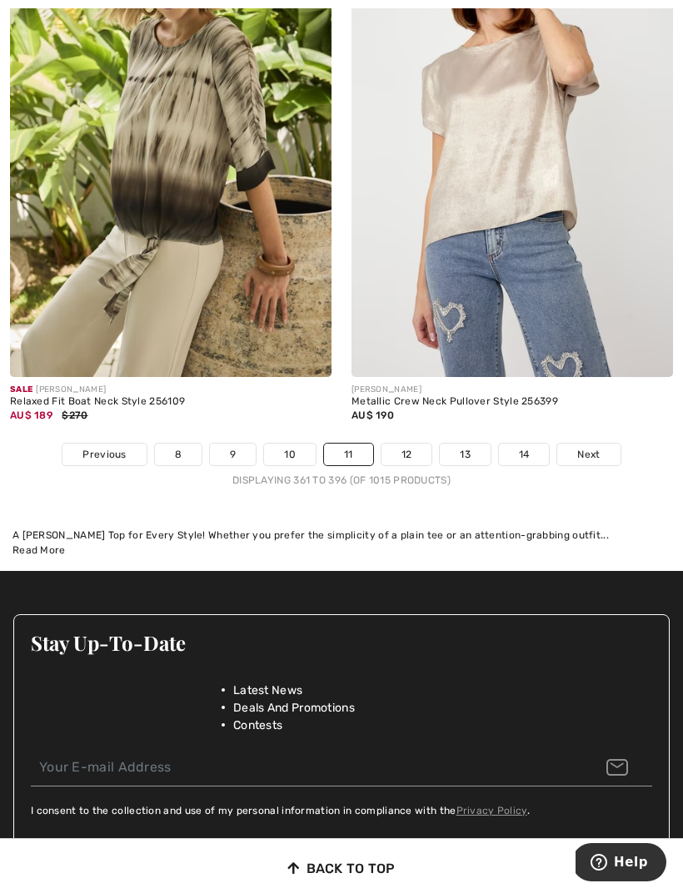
click at [401, 444] on link "12" at bounding box center [406, 455] width 51 height 22
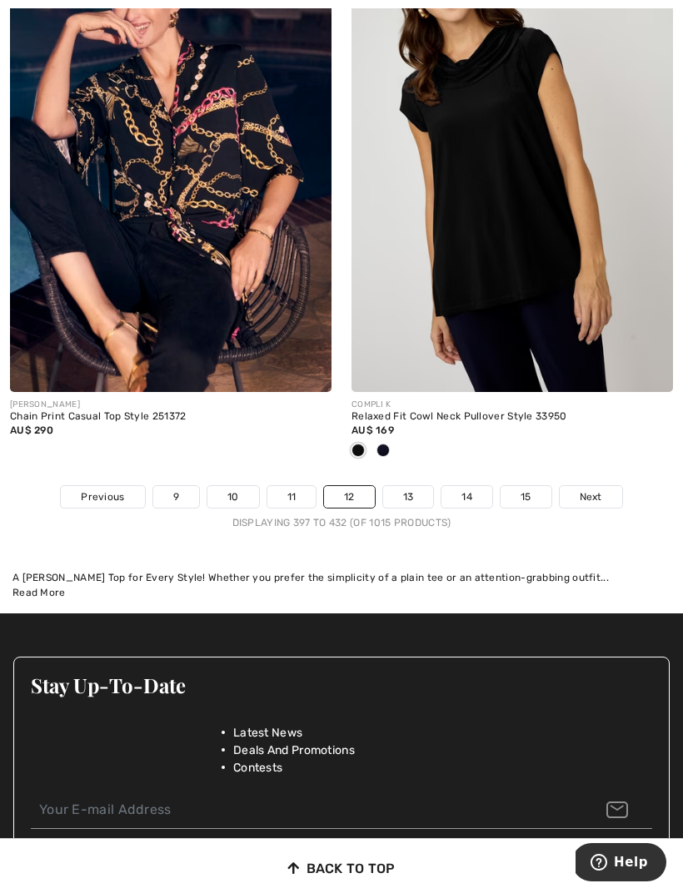
scroll to position [10276, 0]
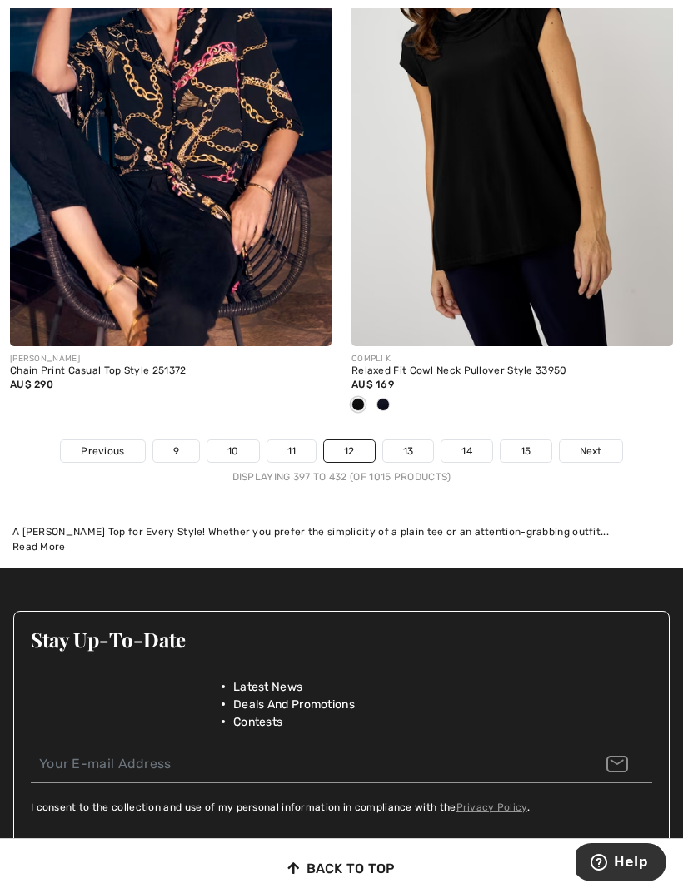
click at [402, 441] on link "13" at bounding box center [408, 452] width 51 height 22
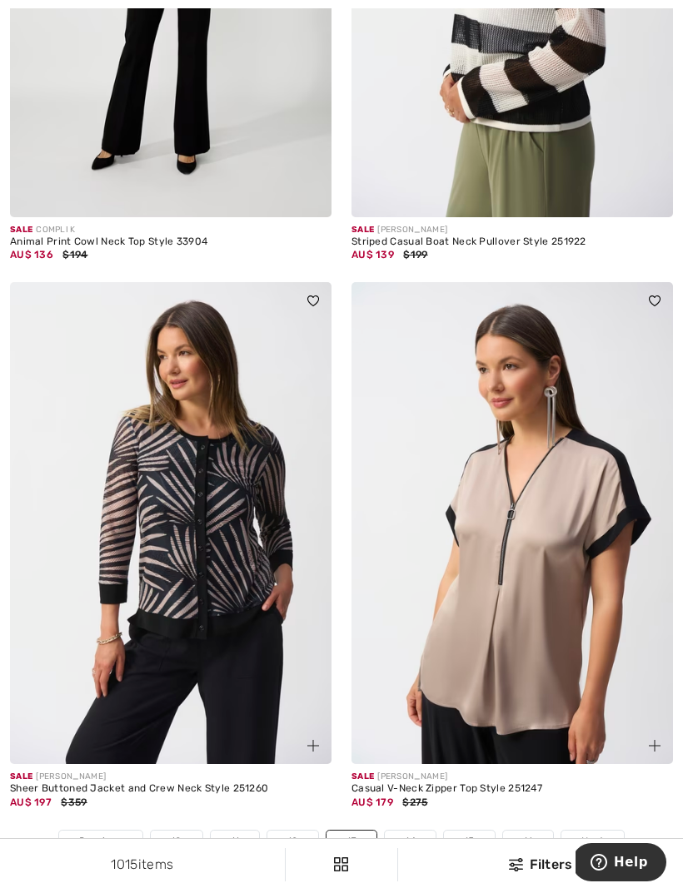
scroll to position [9897, 0]
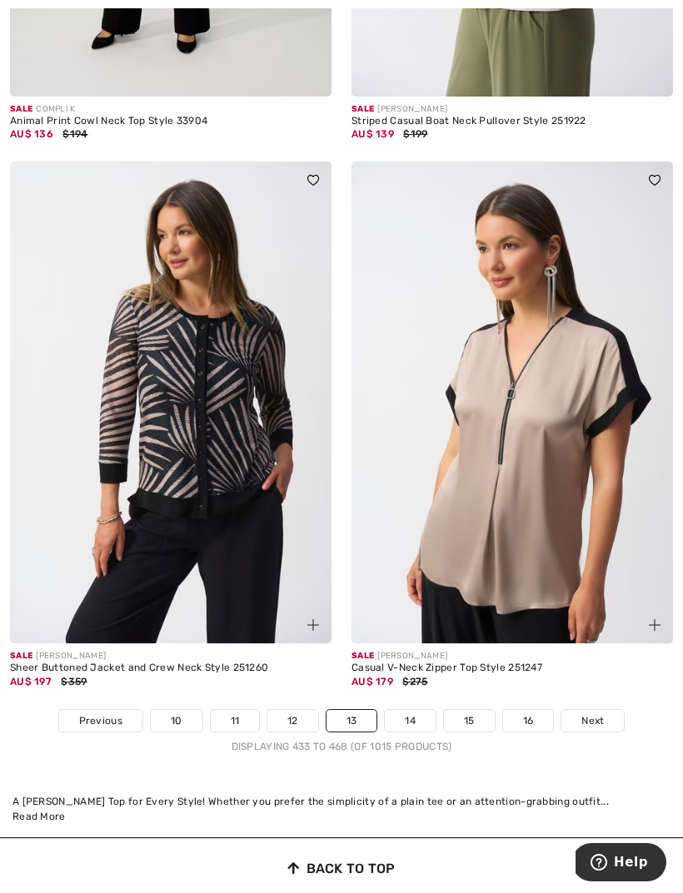
click at [411, 710] on link "14" at bounding box center [410, 721] width 51 height 22
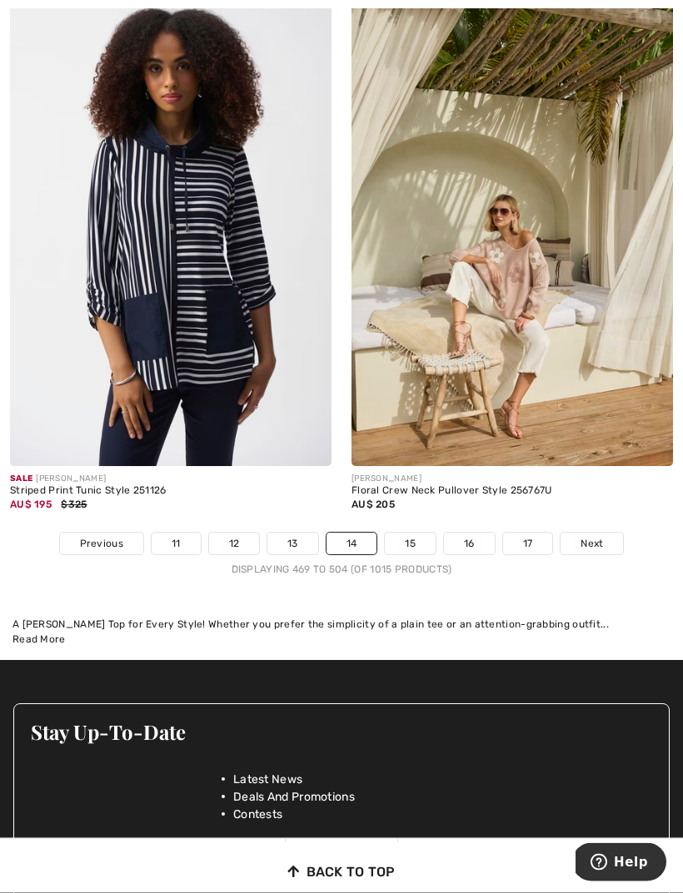
scroll to position [10102, 0]
click at [419, 533] on link "15" at bounding box center [410, 544] width 51 height 22
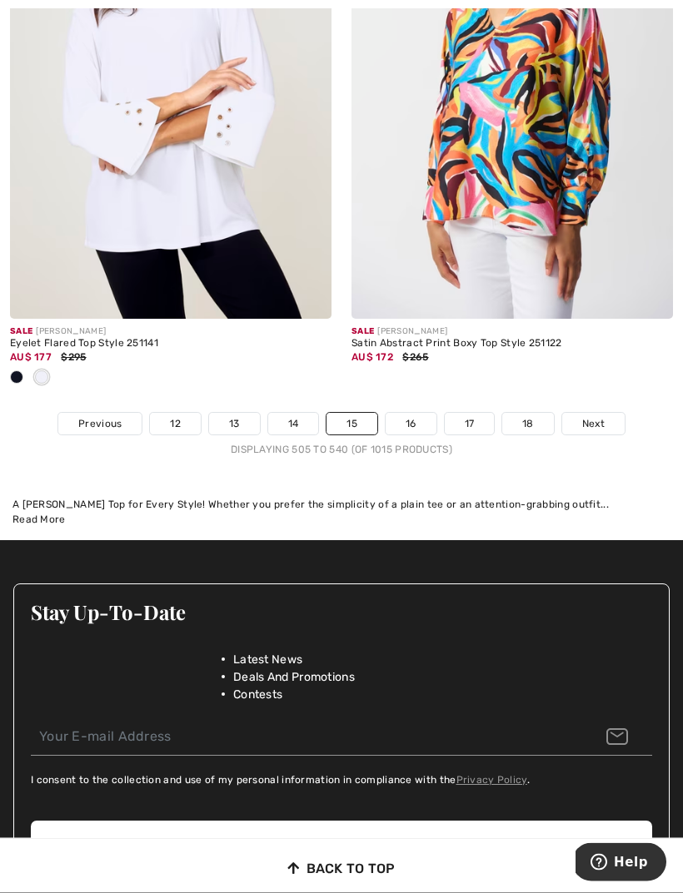
scroll to position [10331, 0]
click at [406, 414] on link "16" at bounding box center [411, 424] width 51 height 22
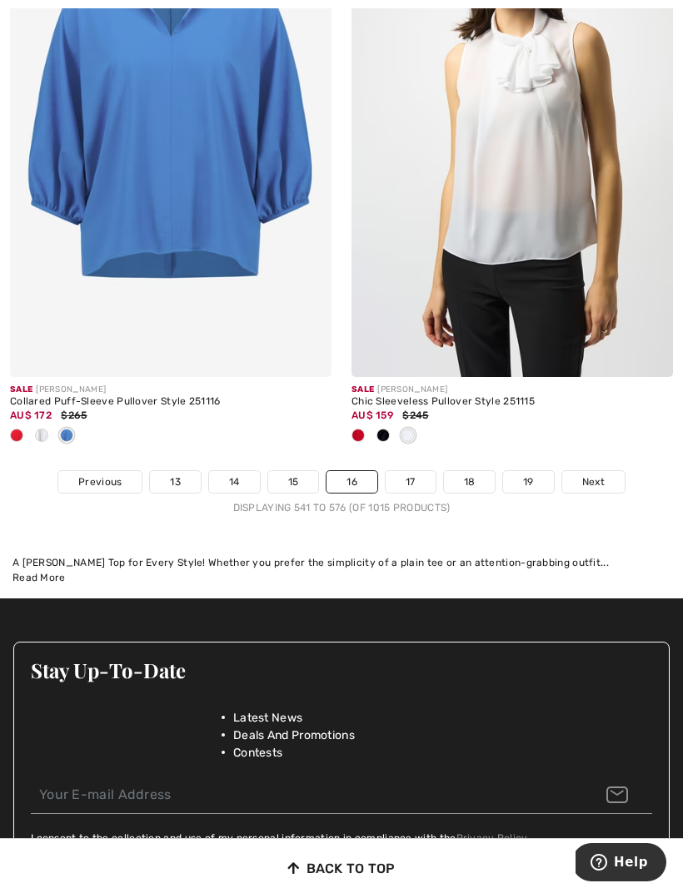
scroll to position [10356, 0]
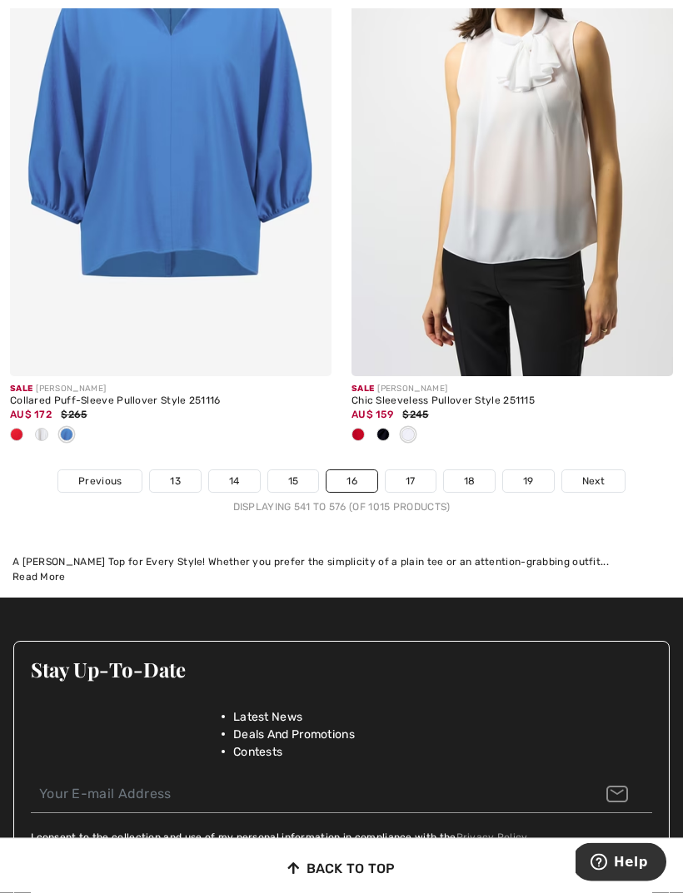
click at [410, 471] on link "17" at bounding box center [411, 482] width 50 height 22
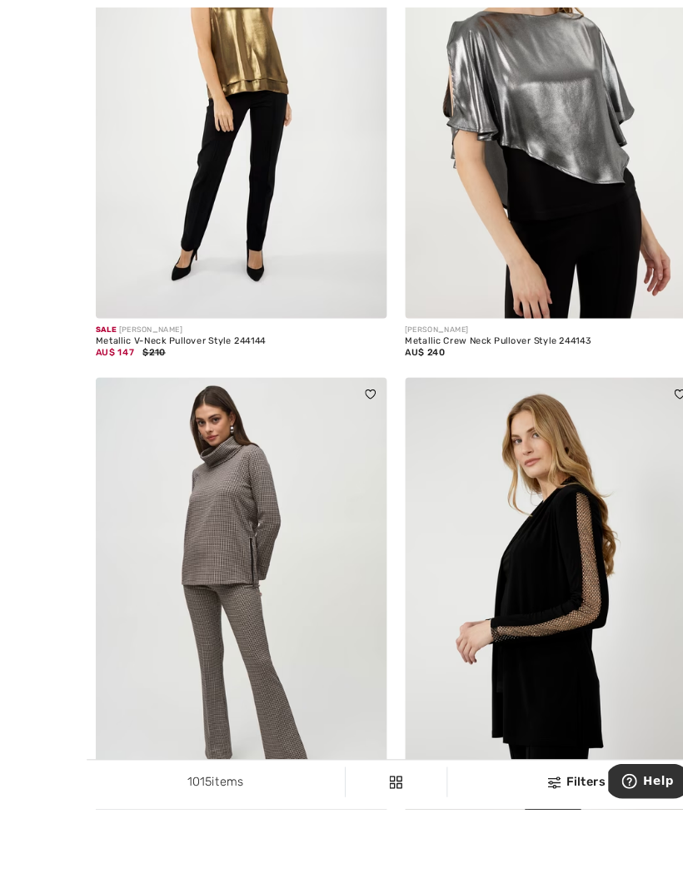
scroll to position [9728, 0]
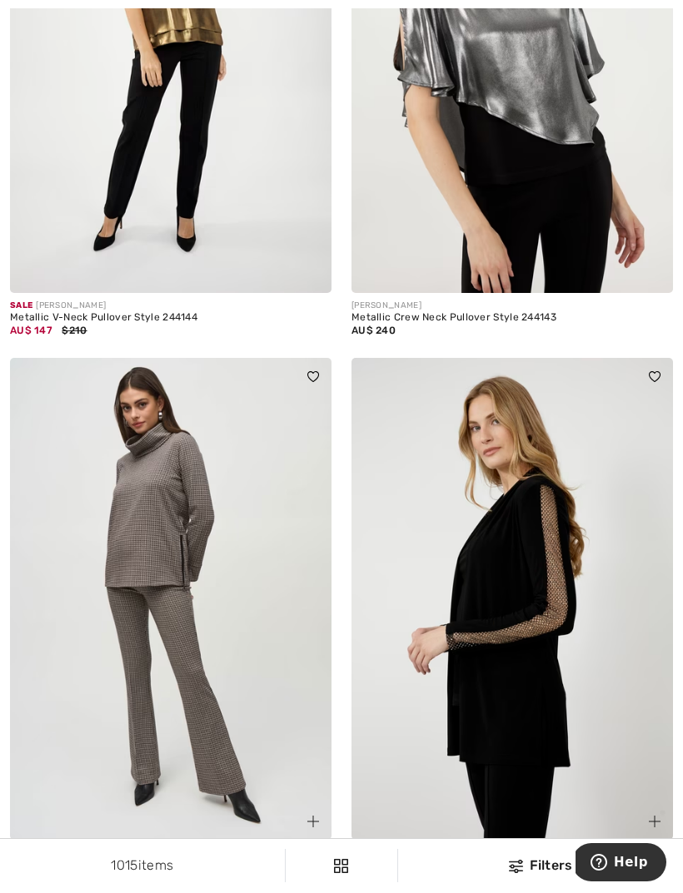
click at [178, 563] on img at bounding box center [170, 599] width 321 height 482
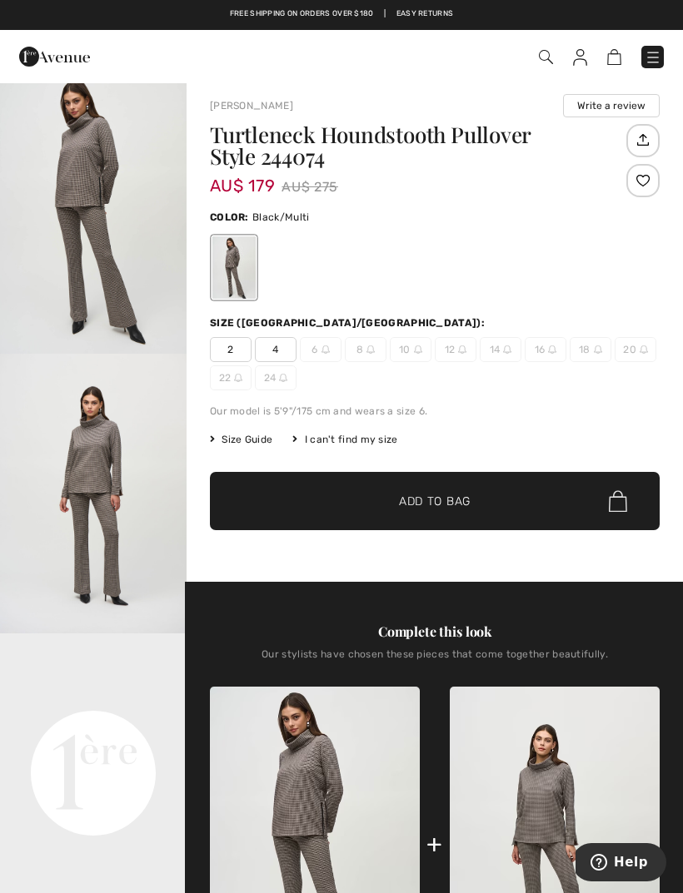
scroll to position [40, 0]
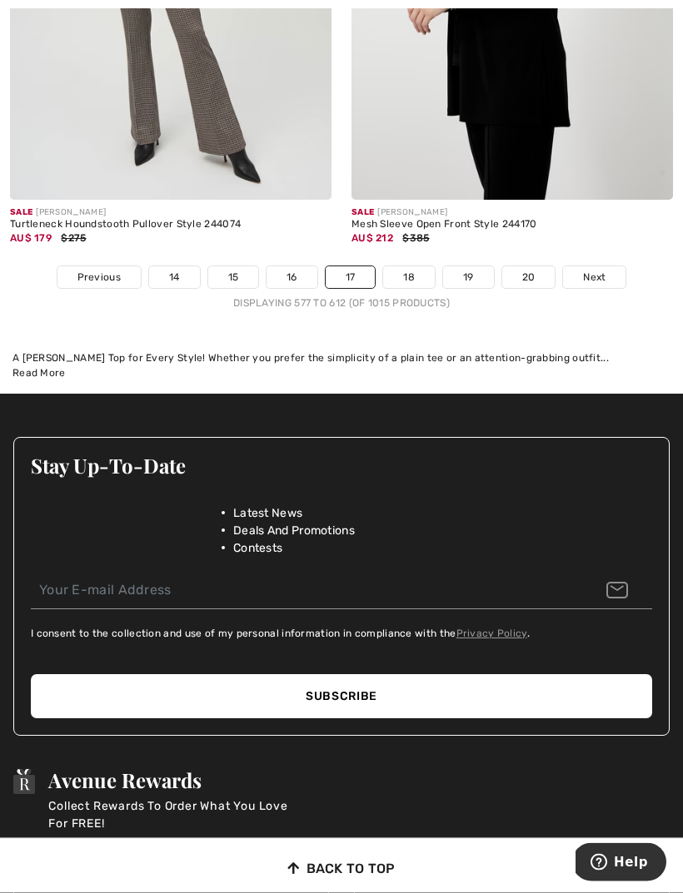
scroll to position [10368, 0]
click at [411, 266] on link "18" at bounding box center [409, 277] width 52 height 22
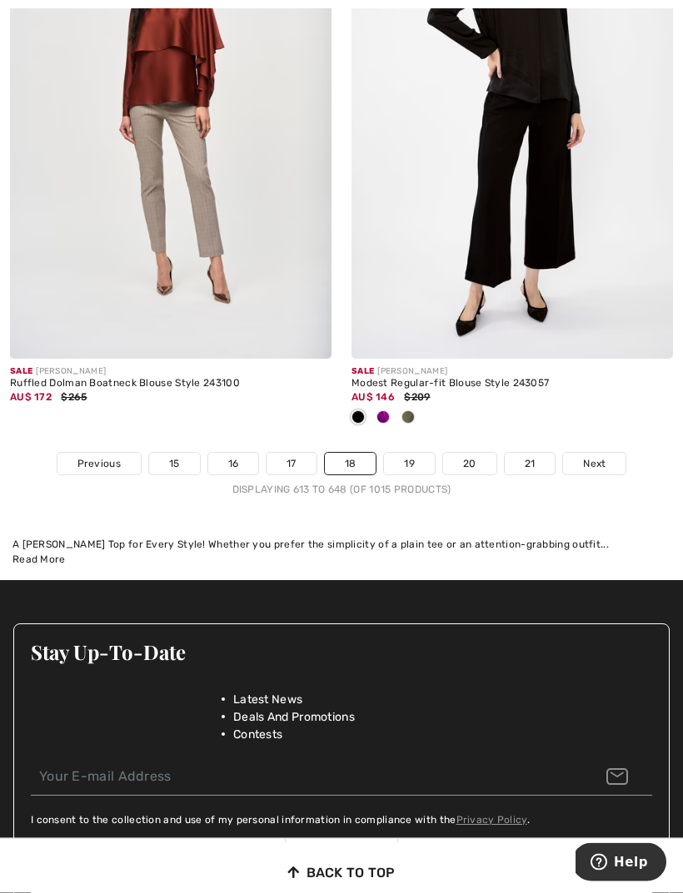
scroll to position [10270, 0]
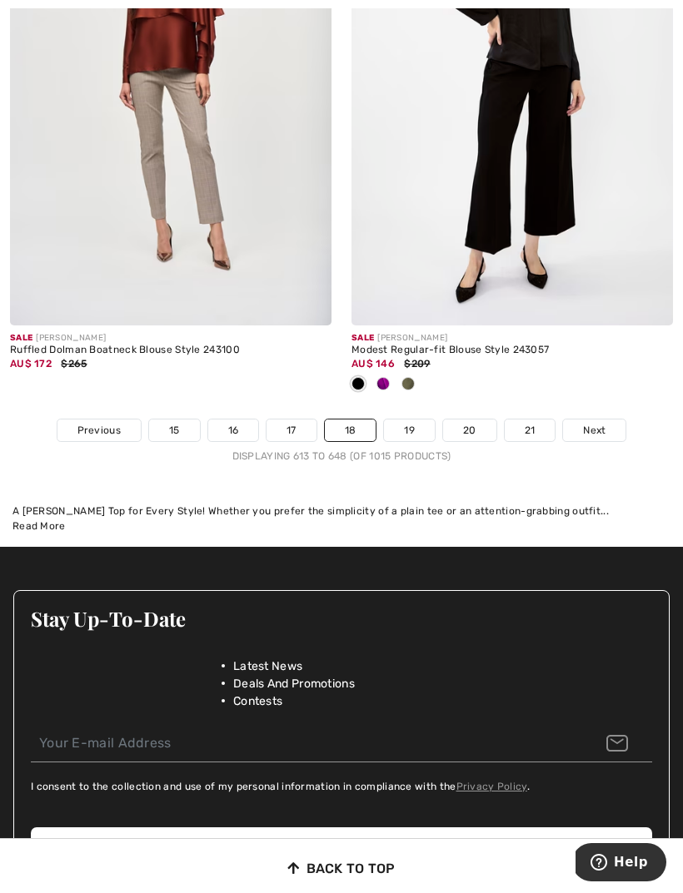
click at [403, 420] on link "19" at bounding box center [409, 431] width 51 height 22
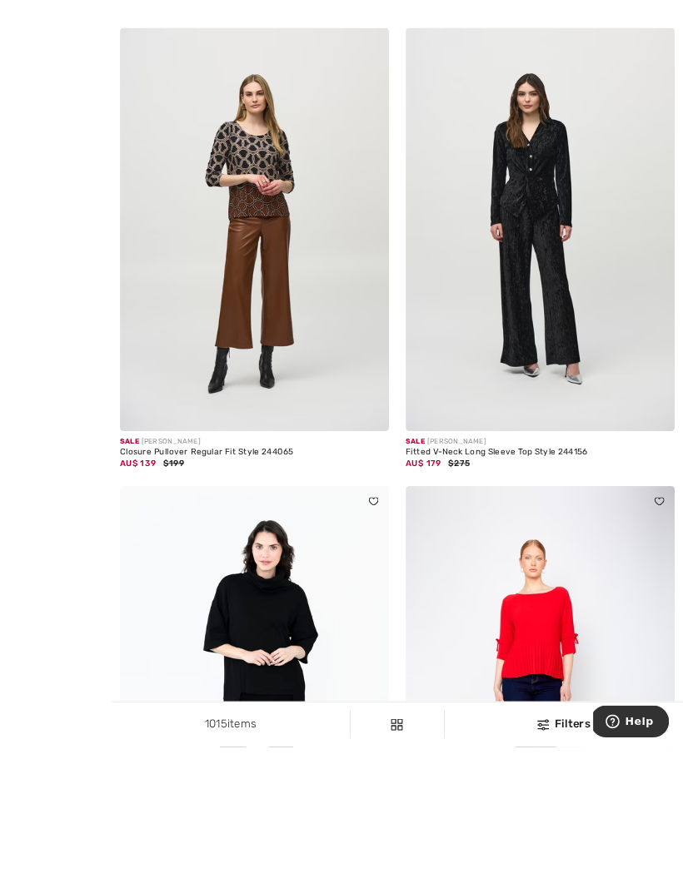
scroll to position [2098, 0]
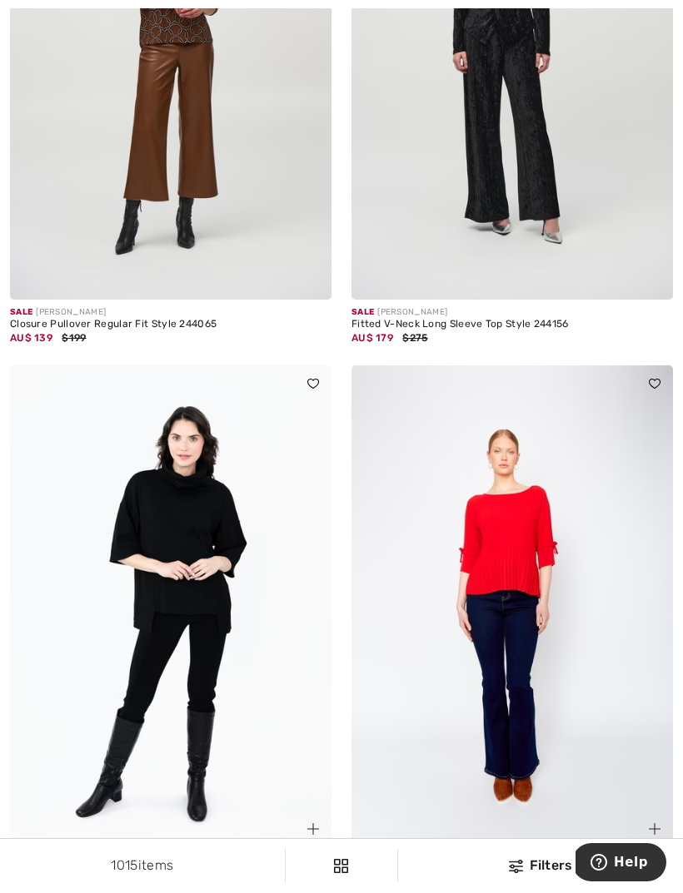
click at [196, 548] on img at bounding box center [170, 607] width 321 height 482
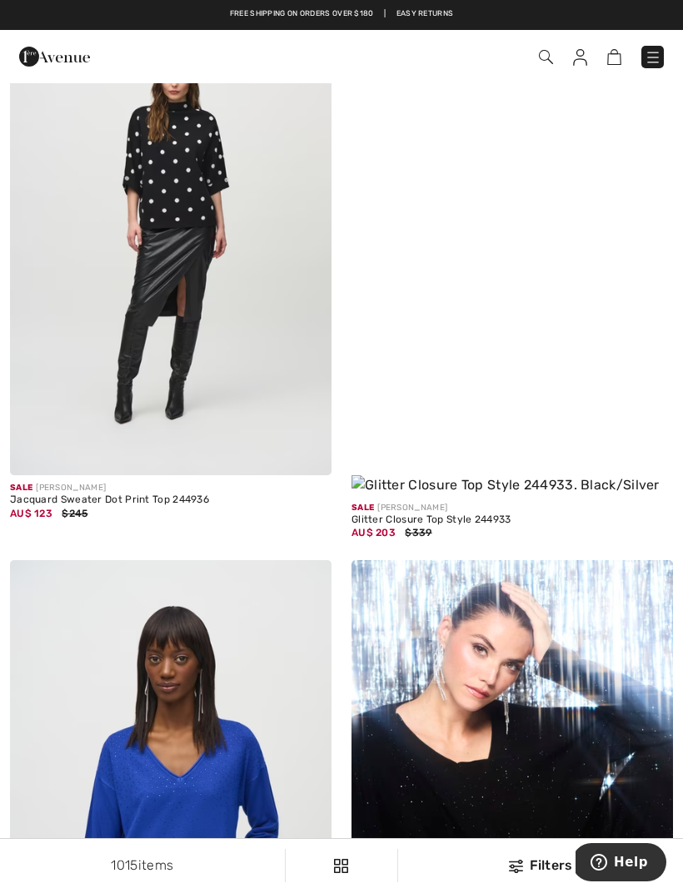
scroll to position [5982, 0]
